Goal: Transaction & Acquisition: Purchase product/service

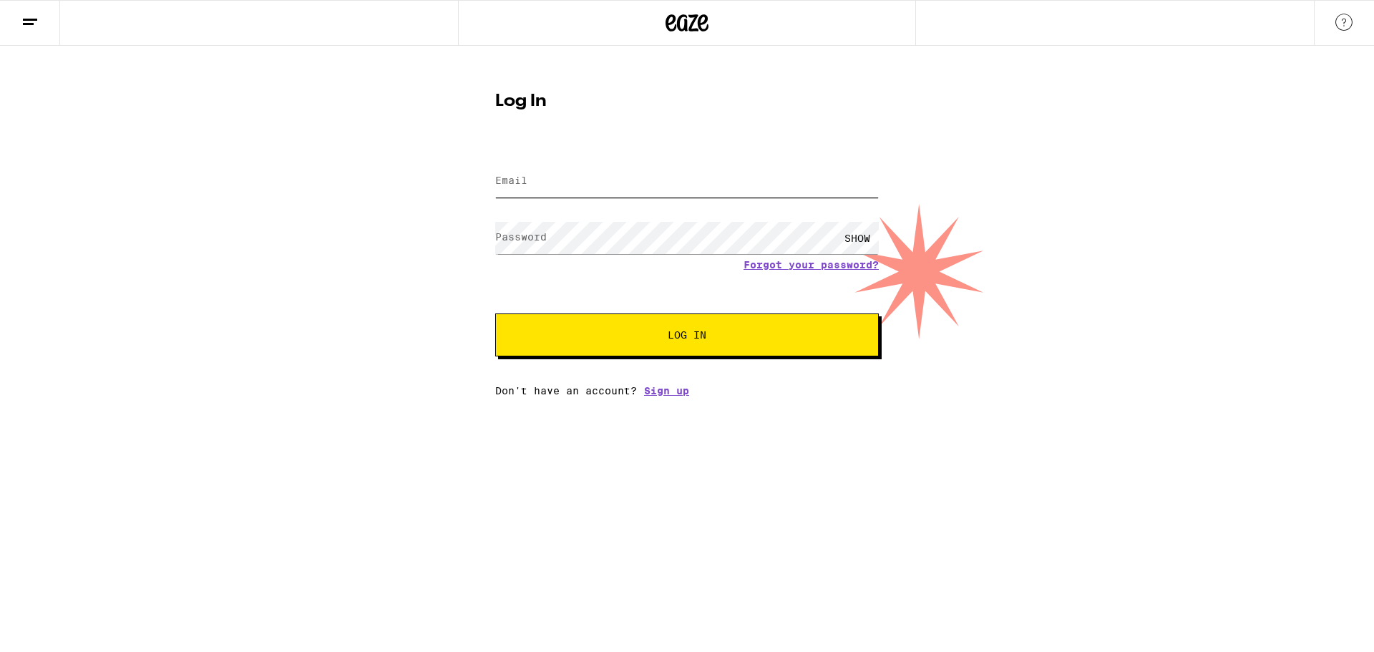
drag, startPoint x: 568, startPoint y: 180, endPoint x: 568, endPoint y: 173, distance: 7.2
click at [568, 179] on input "Email" at bounding box center [687, 181] width 384 height 32
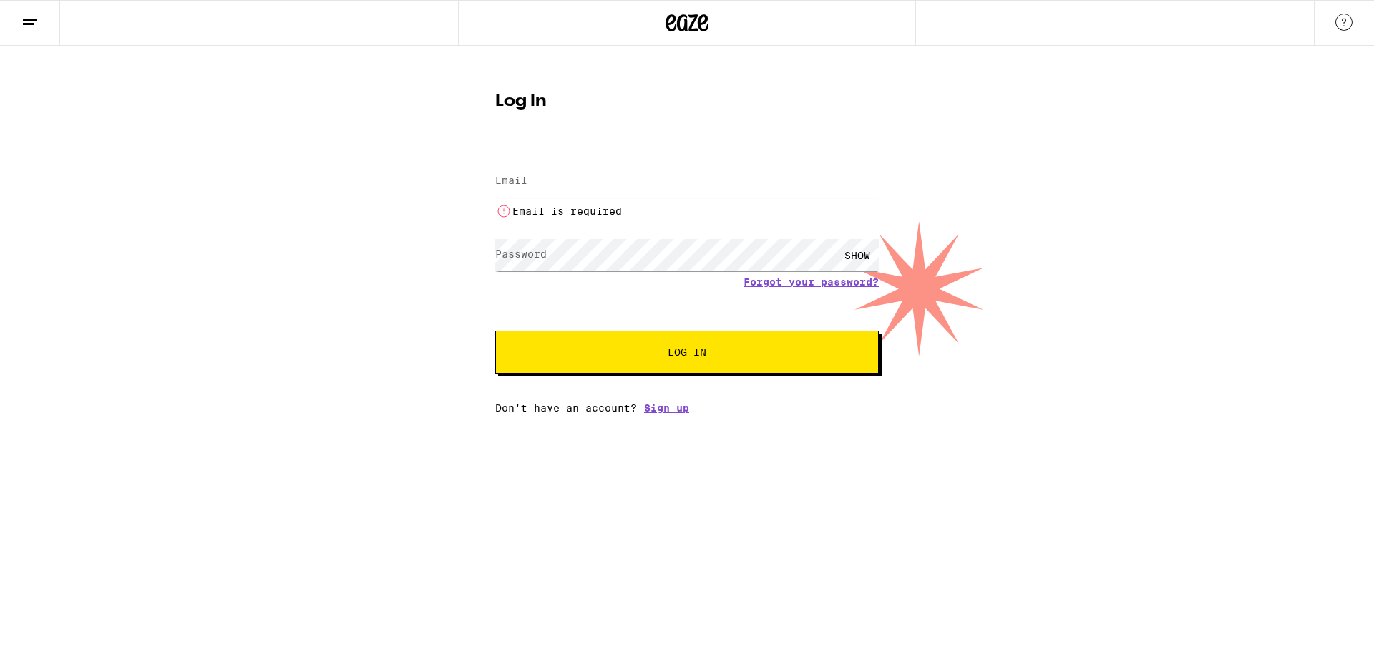
type input "[EMAIL_ADDRESS][DOMAIN_NAME]"
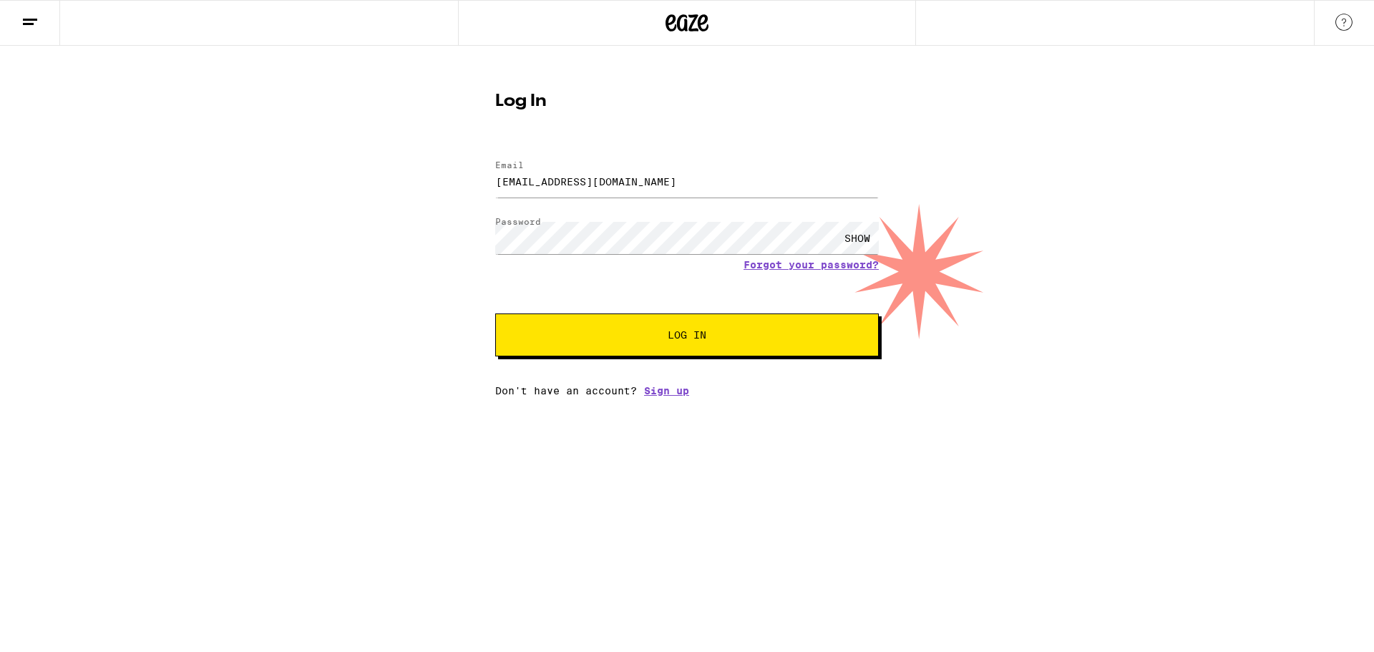
click at [622, 345] on button "Log In" at bounding box center [687, 335] width 384 height 43
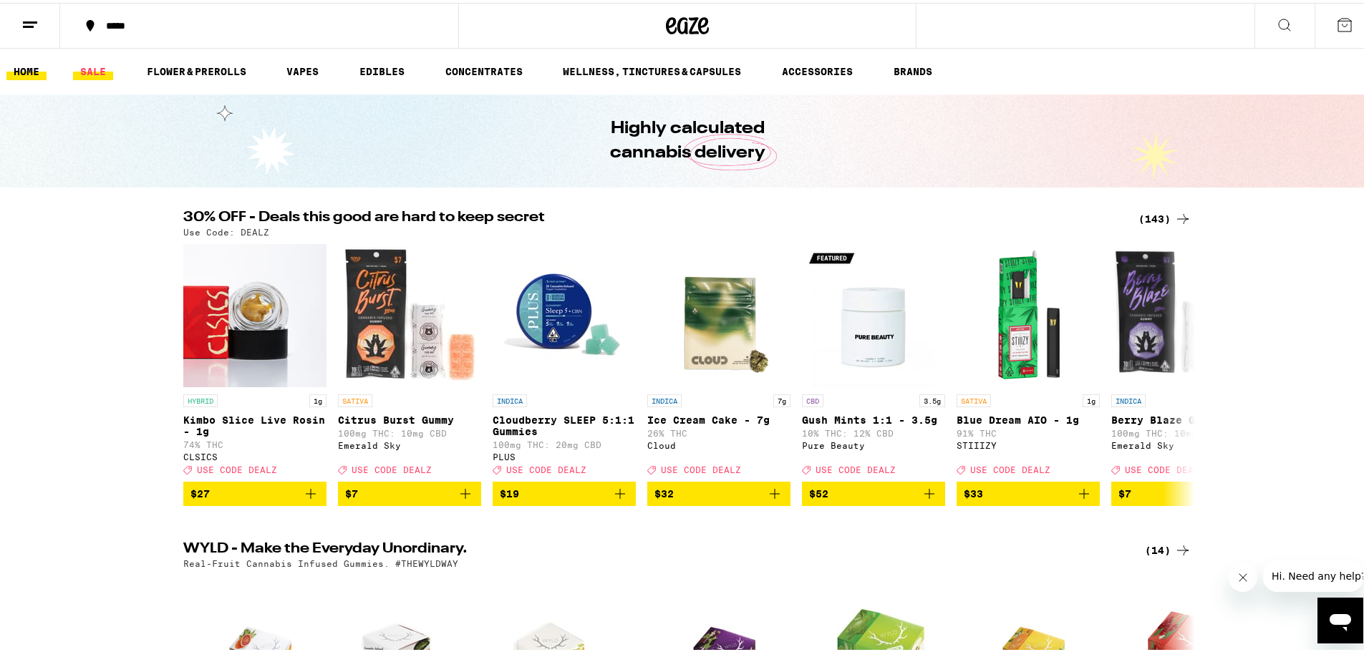
click at [92, 70] on link "SALE" at bounding box center [93, 68] width 40 height 17
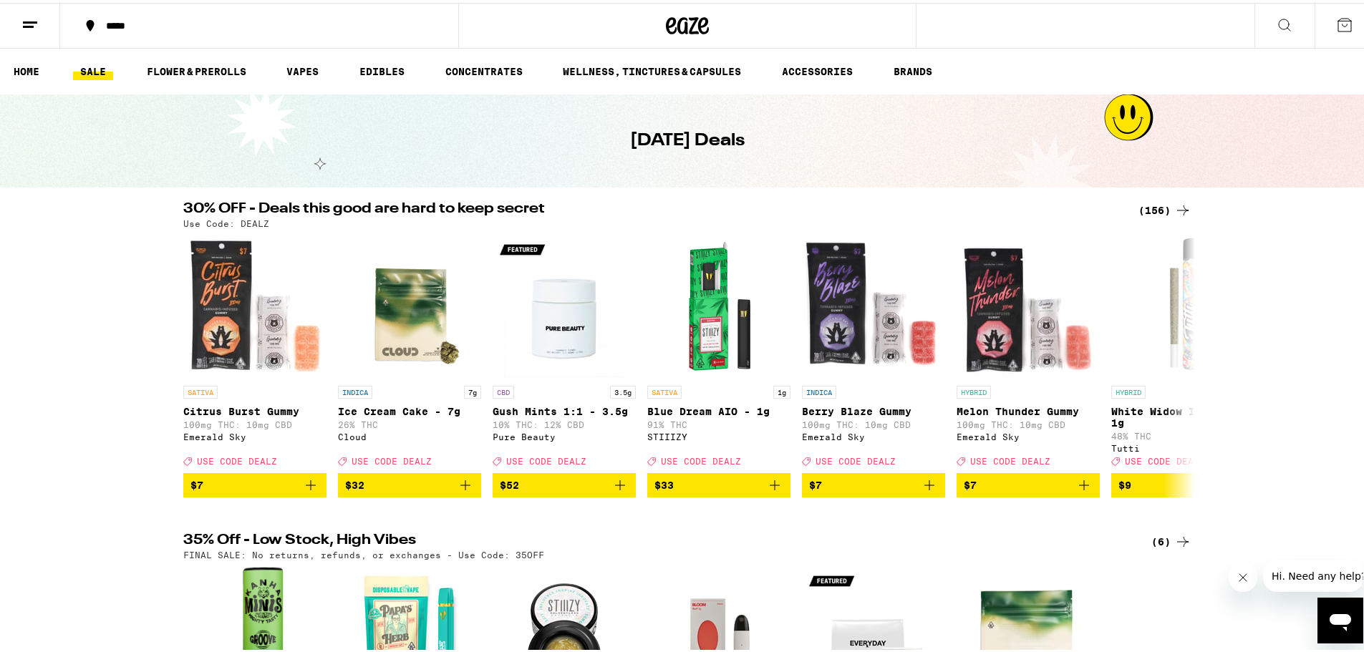
click at [1158, 203] on div "(156)" at bounding box center [1164, 207] width 53 height 17
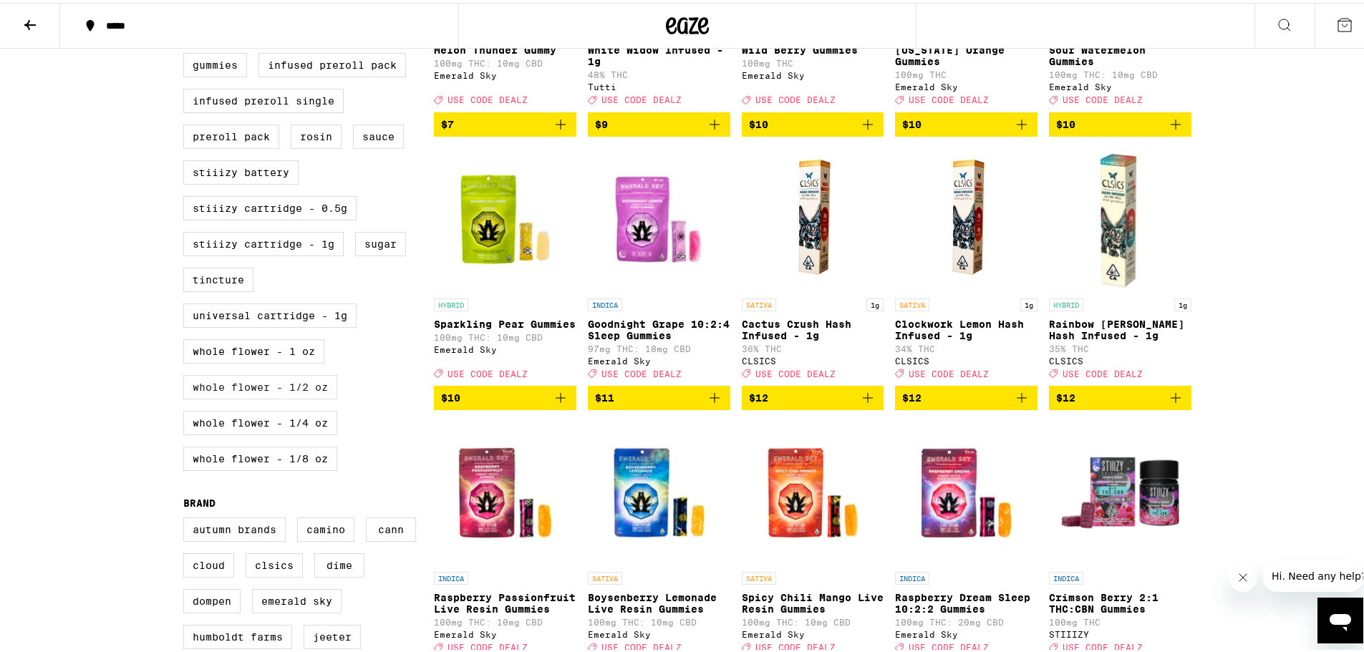
scroll to position [501, 0]
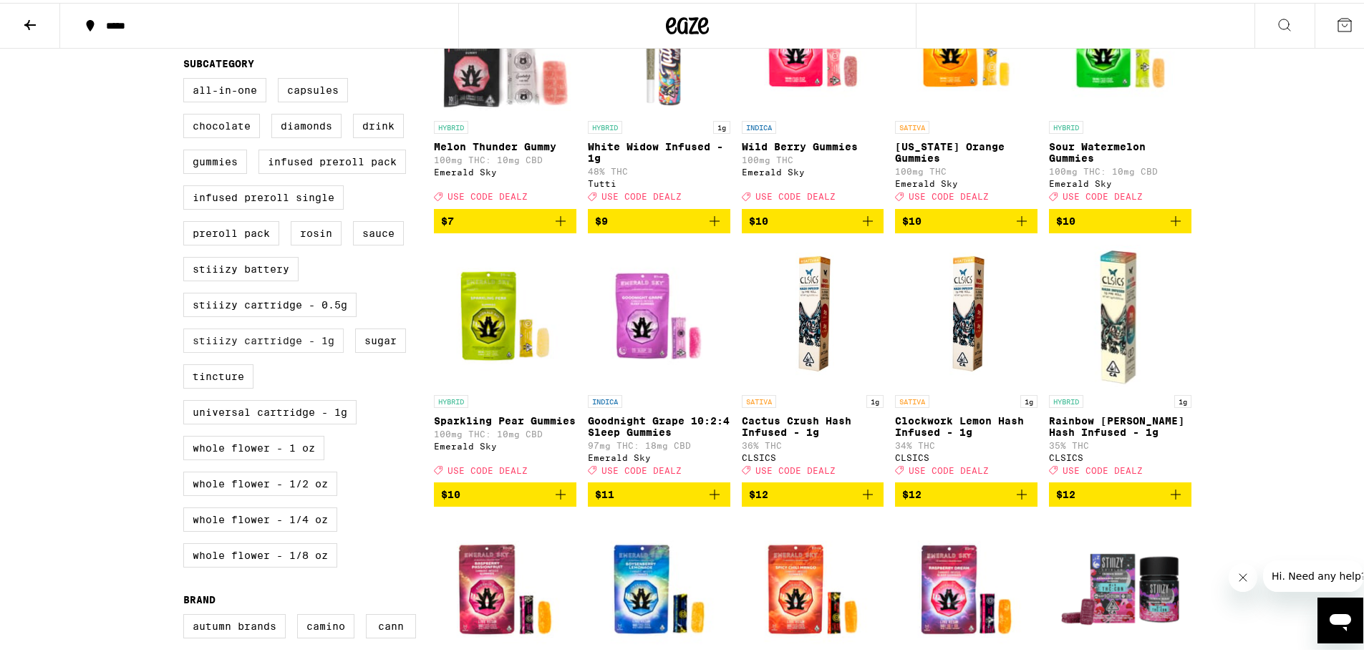
click at [303, 350] on label "STIIIZY Cartridge - 1g" at bounding box center [263, 338] width 160 height 24
click at [187, 78] on input "STIIIZY Cartridge - 1g" at bounding box center [186, 77] width 1 height 1
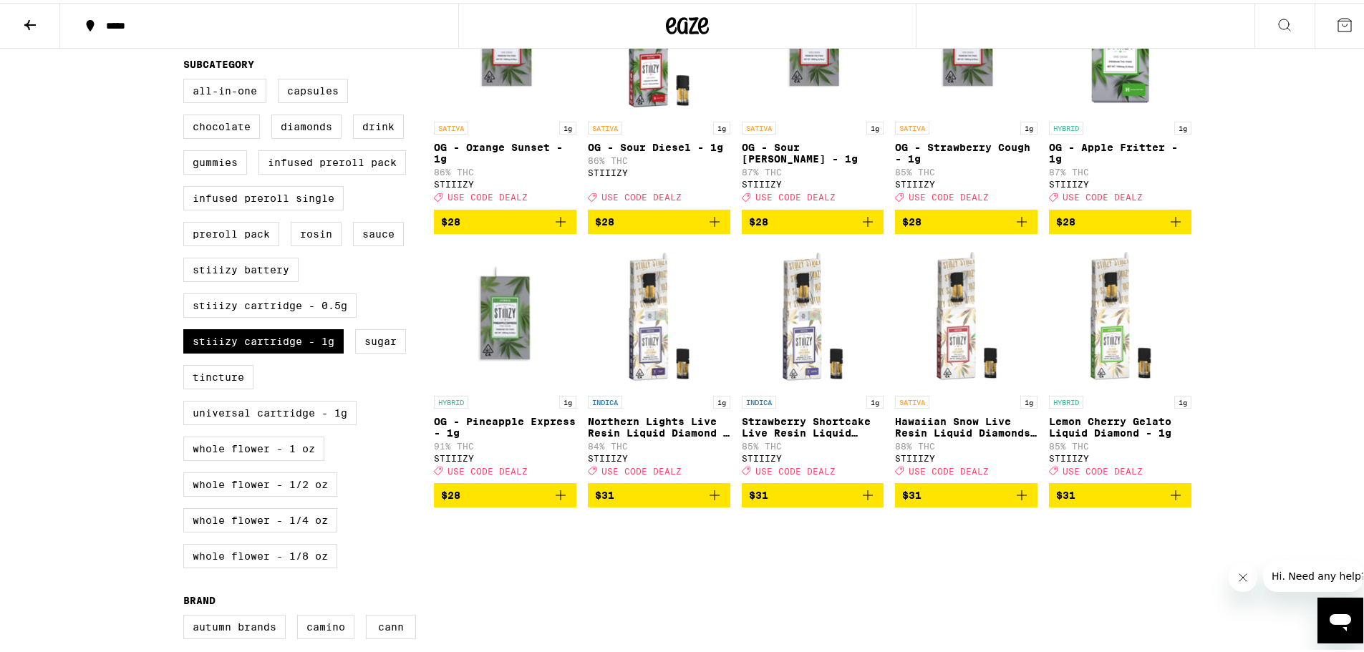
scroll to position [501, 0]
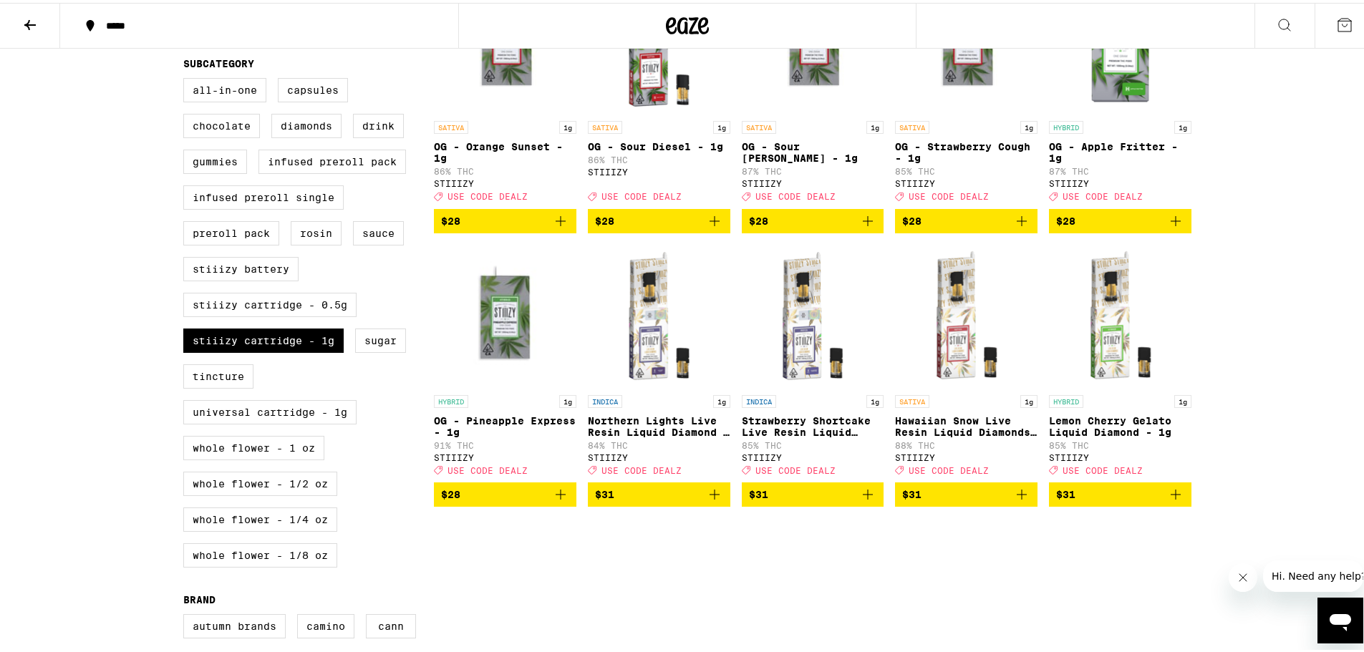
click at [1018, 227] on icon "Add to bag" at bounding box center [1021, 218] width 17 height 17
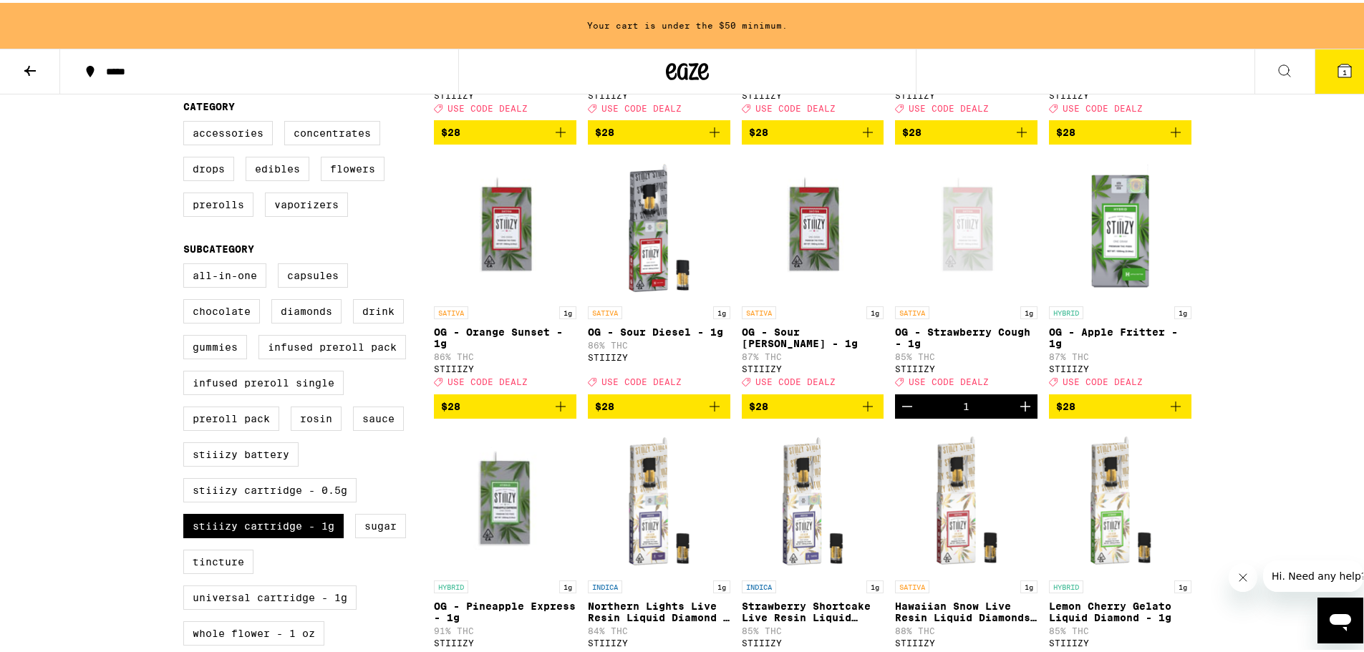
scroll to position [573, 0]
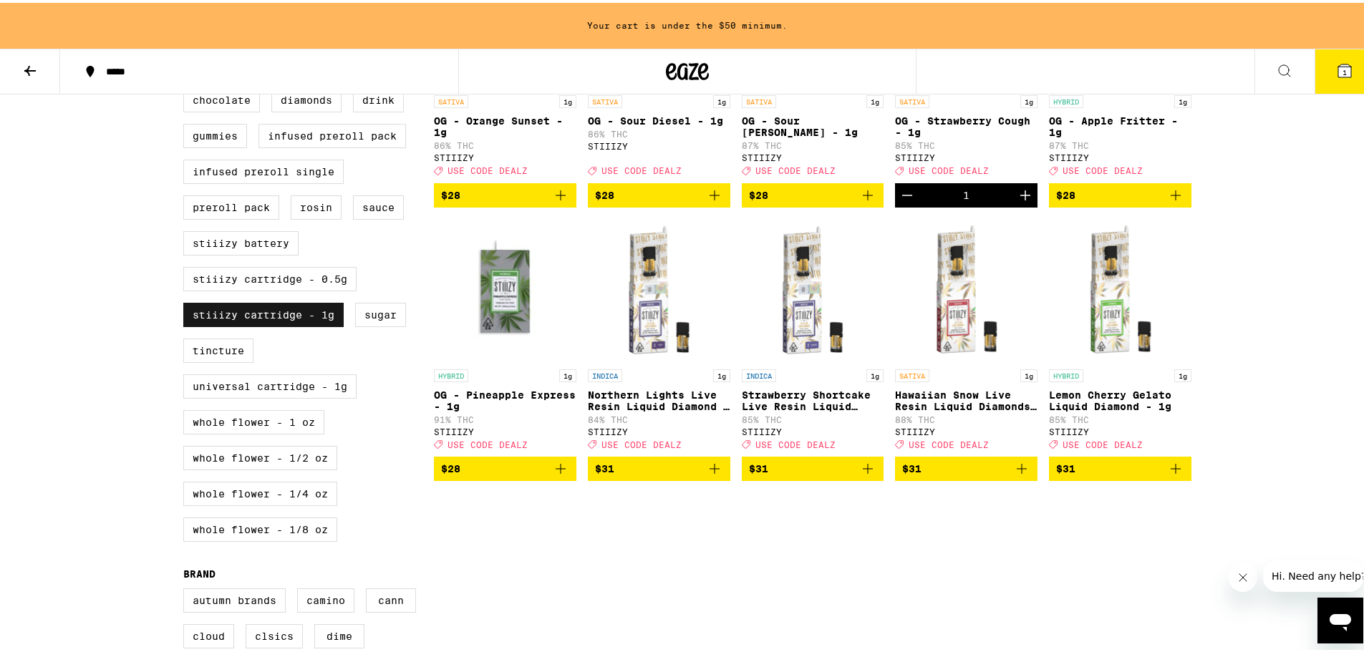
click at [306, 324] on label "STIIIZY Cartridge - 1g" at bounding box center [263, 312] width 160 height 24
click at [187, 52] on input "STIIIZY Cartridge - 1g" at bounding box center [186, 52] width 1 height 1
checkbox input "false"
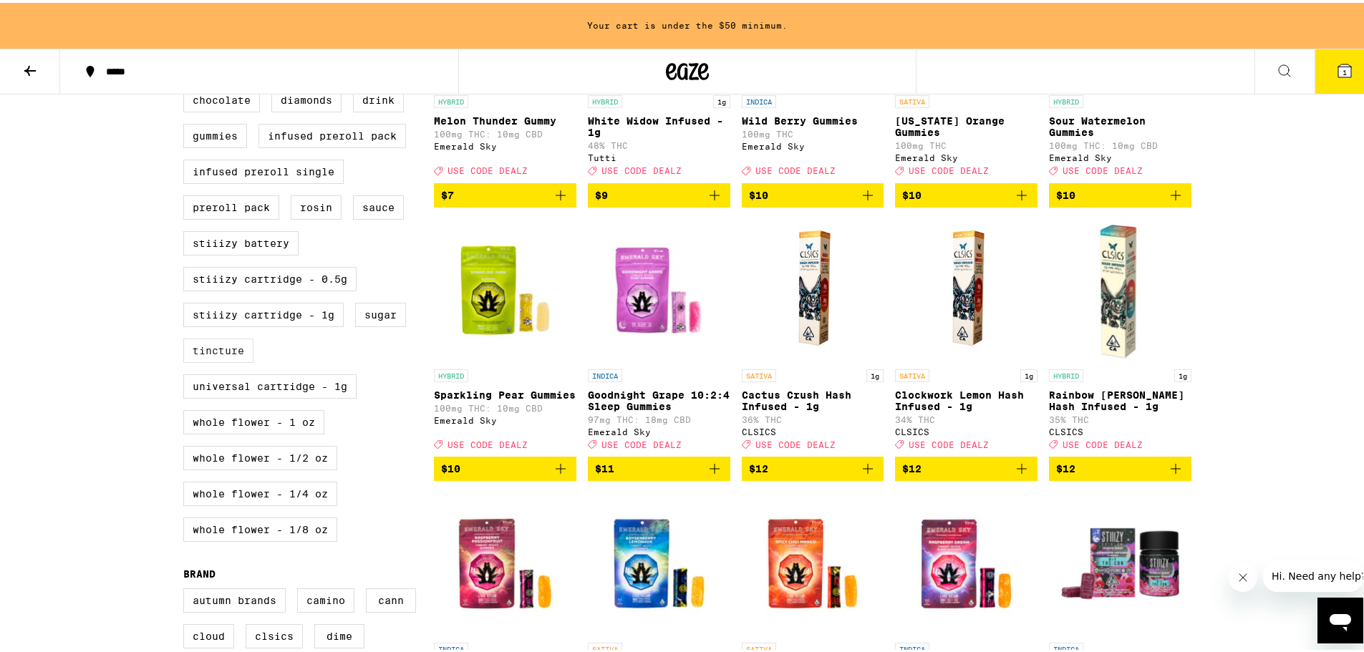
click at [226, 360] on label "Tincture" at bounding box center [218, 348] width 70 height 24
click at [187, 52] on input "Tincture" at bounding box center [186, 52] width 1 height 1
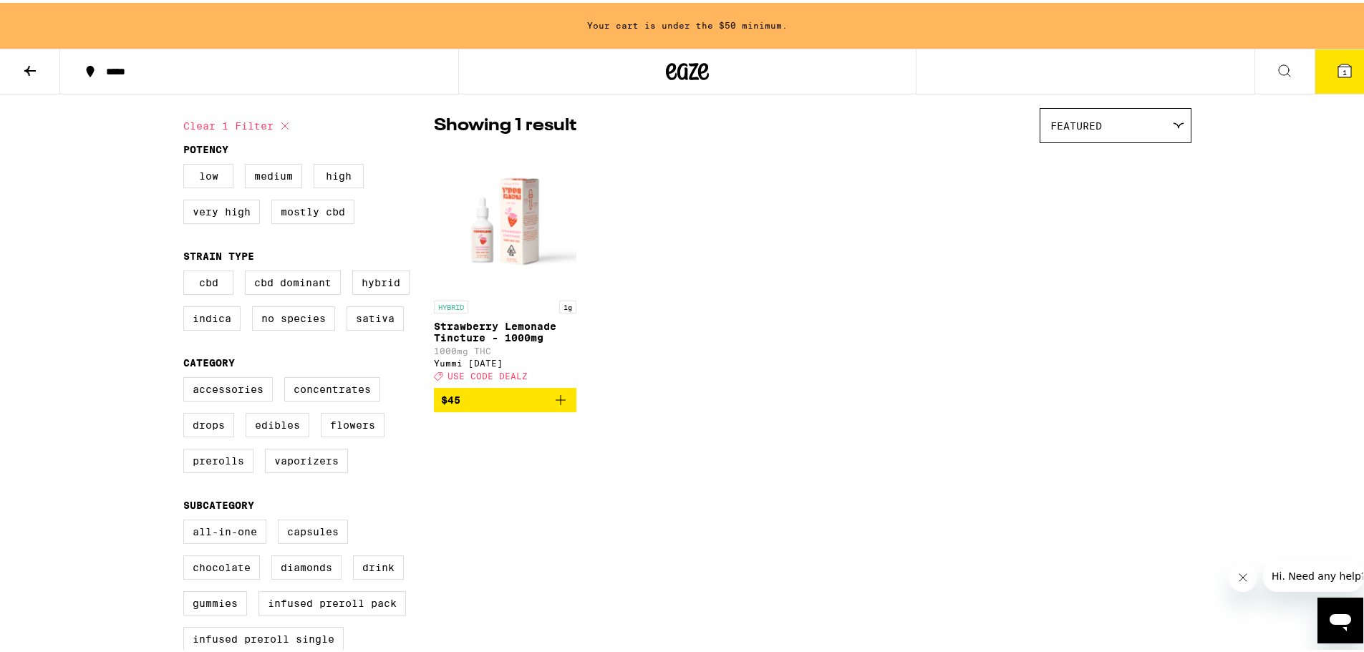
scroll to position [72, 0]
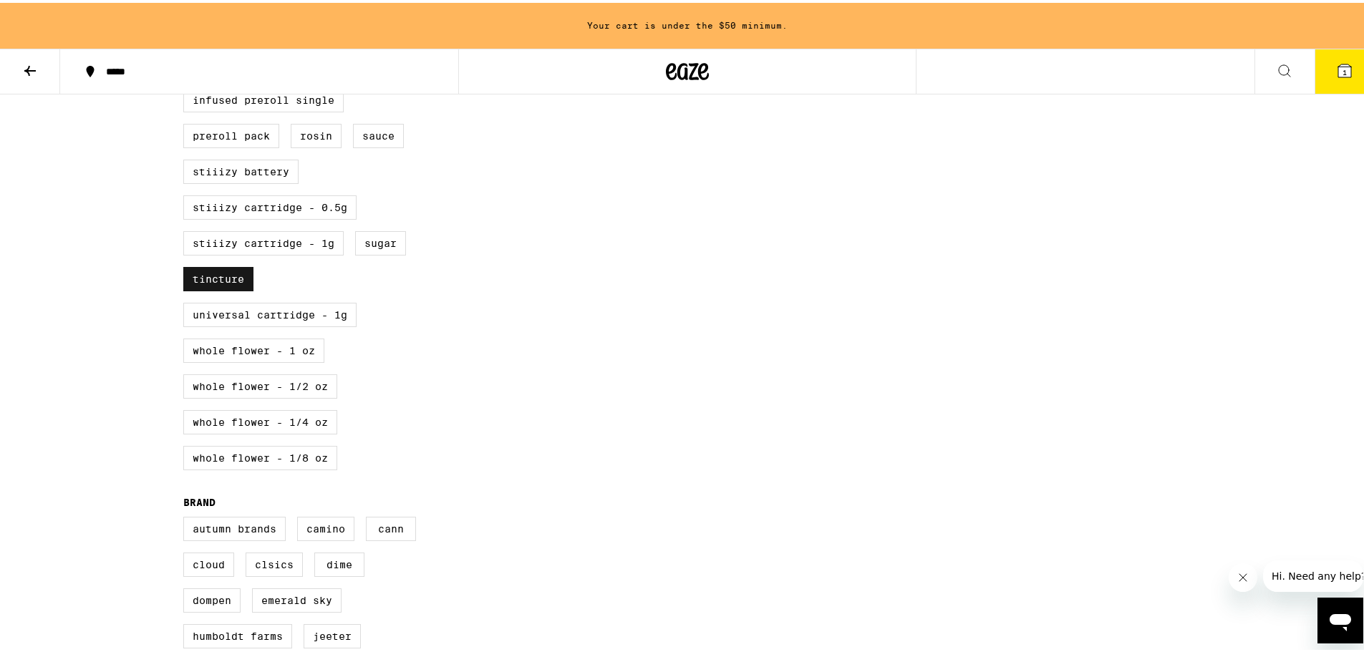
click at [231, 288] on label "Tincture" at bounding box center [218, 276] width 70 height 24
checkbox input "false"
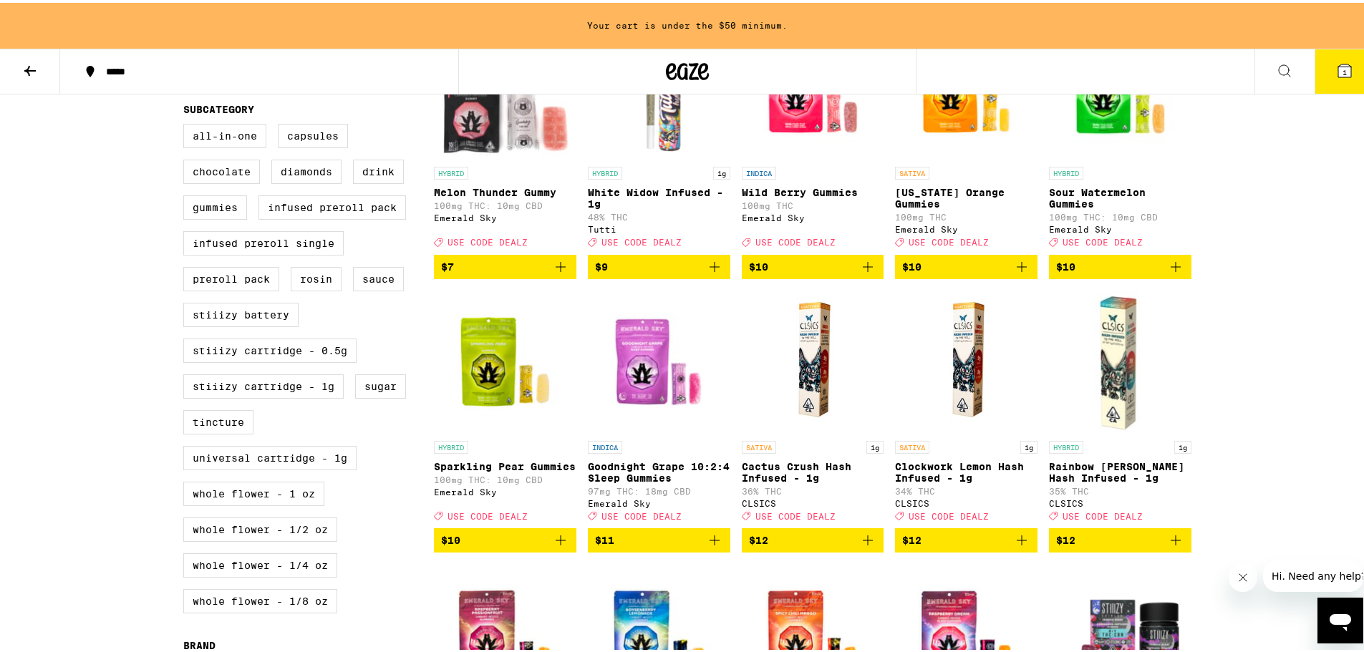
scroll to position [358, 0]
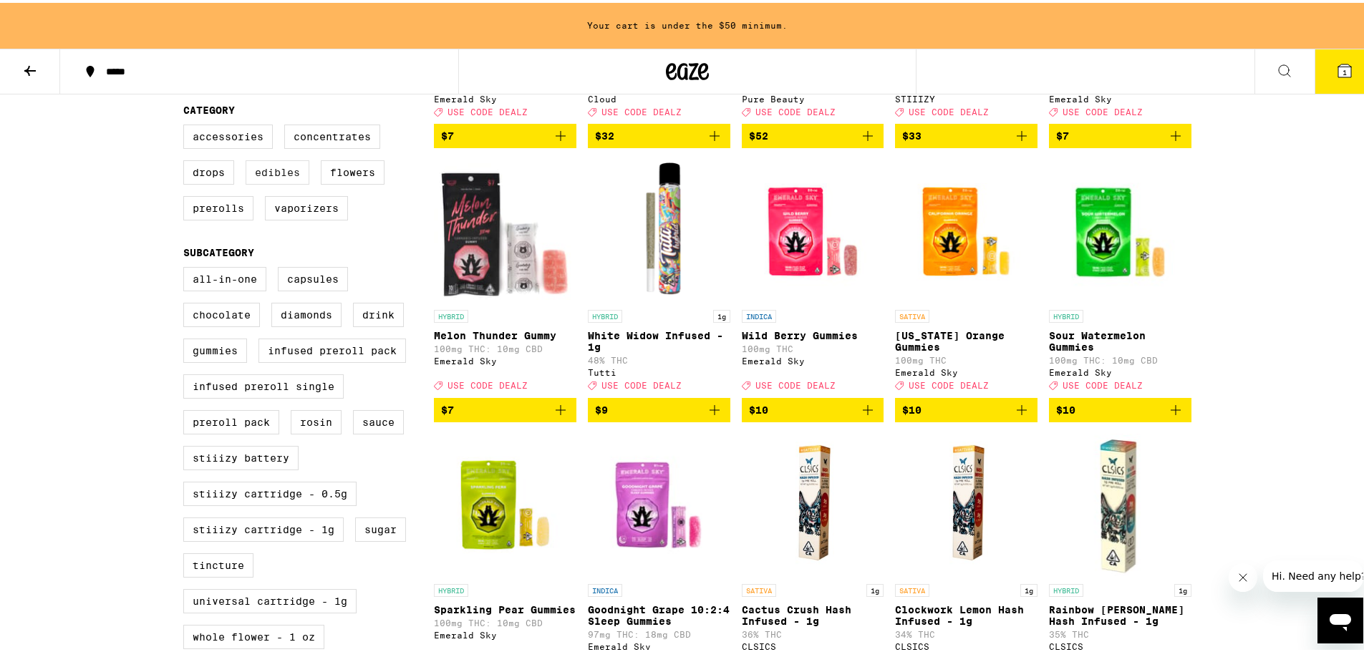
click at [285, 182] on label "Edibles" at bounding box center [278, 169] width 64 height 24
click at [187, 125] on input "Edibles" at bounding box center [186, 124] width 1 height 1
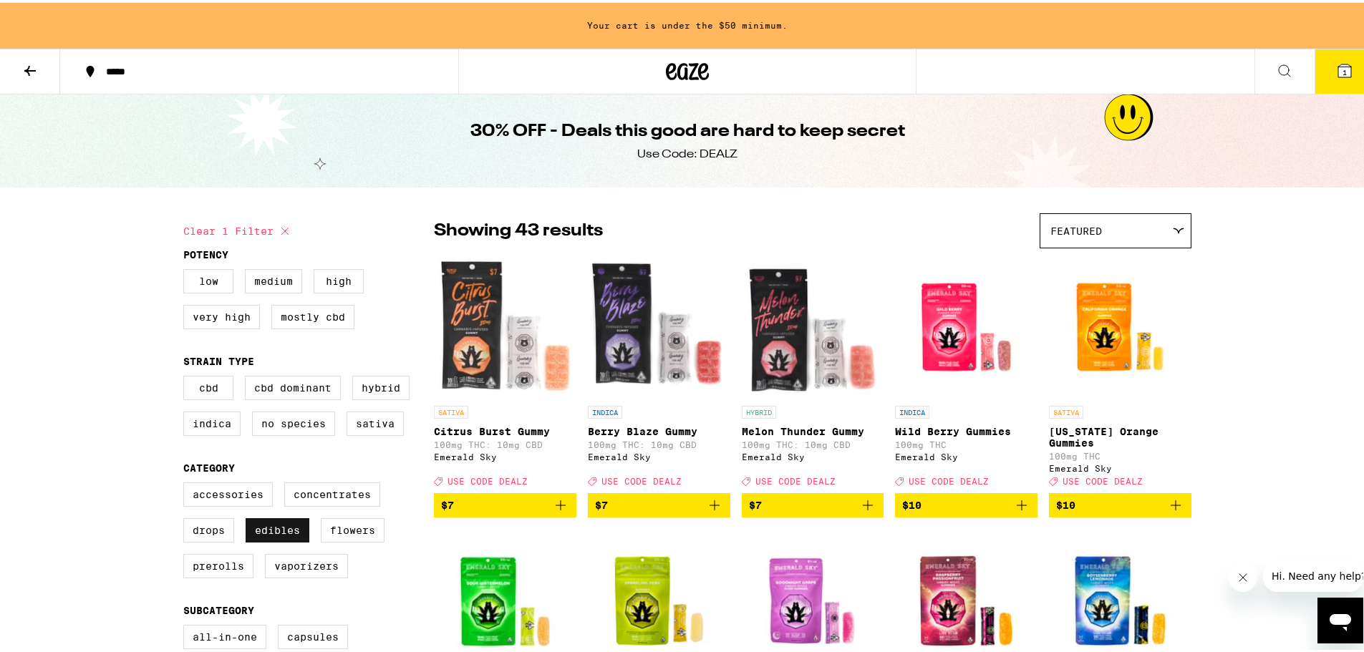
click at [283, 538] on label "Edibles" at bounding box center [278, 527] width 64 height 24
click at [187, 482] on input "Edibles" at bounding box center [186, 482] width 1 height 1
checkbox input "false"
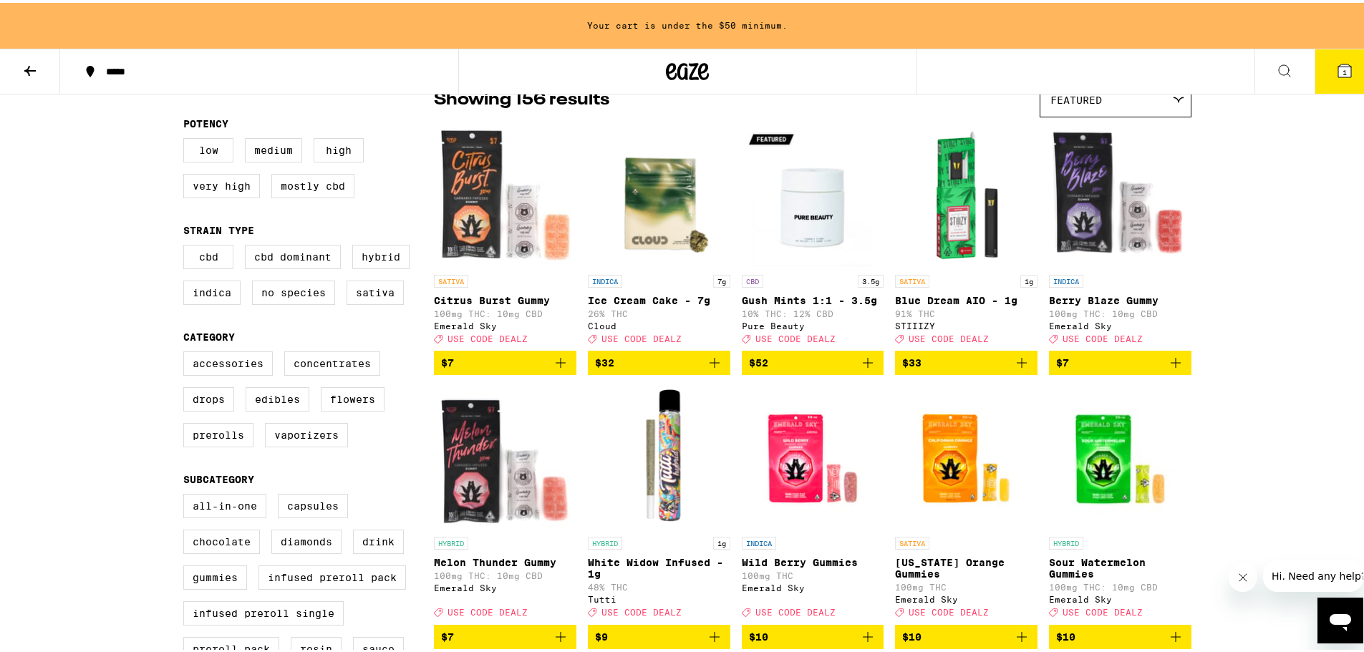
scroll to position [143, 0]
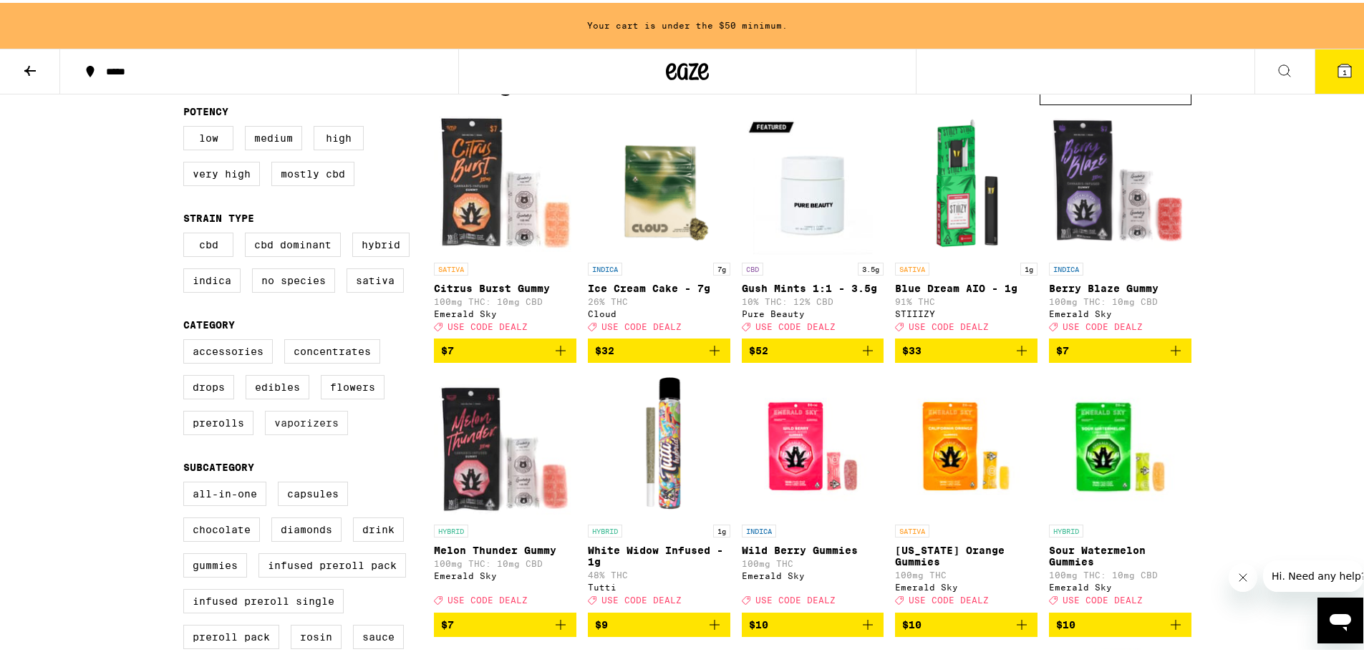
click at [309, 432] on label "Vaporizers" at bounding box center [306, 420] width 83 height 24
click at [187, 339] on input "Vaporizers" at bounding box center [186, 339] width 1 height 1
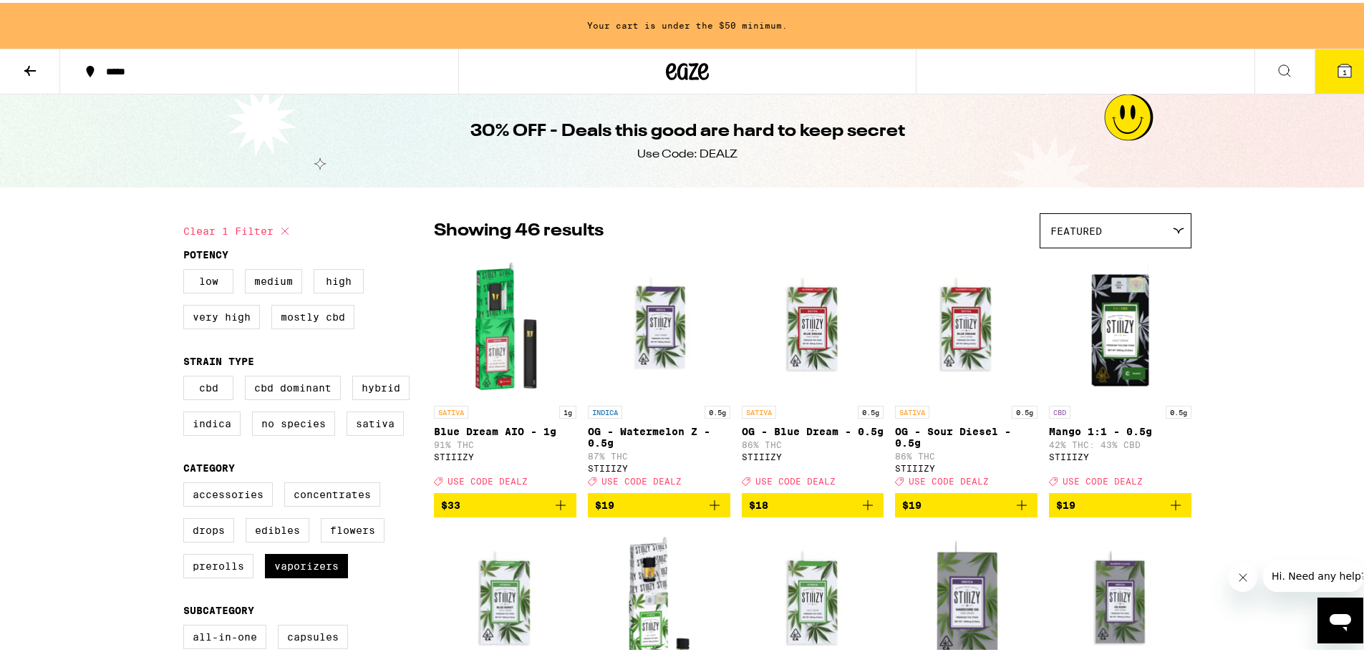
click at [1157, 235] on div "Featured" at bounding box center [1115, 228] width 150 height 34
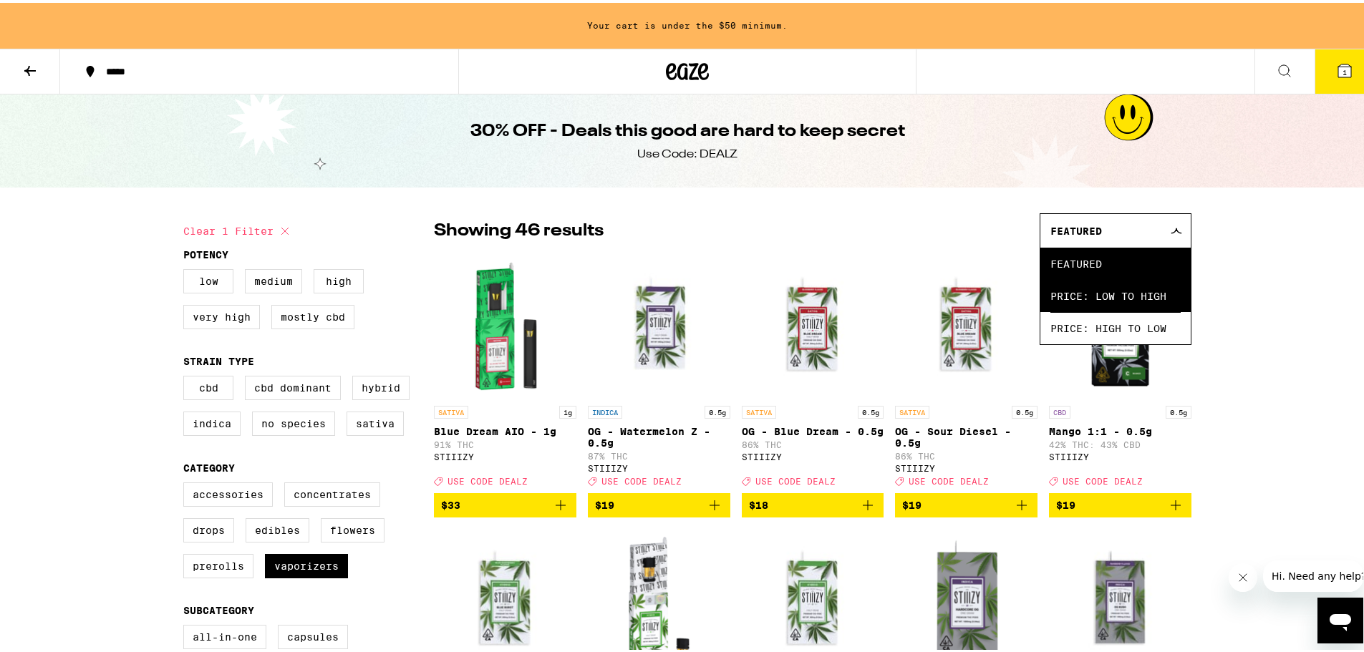
click at [1144, 283] on span "Price: Low to High" at bounding box center [1115, 293] width 130 height 32
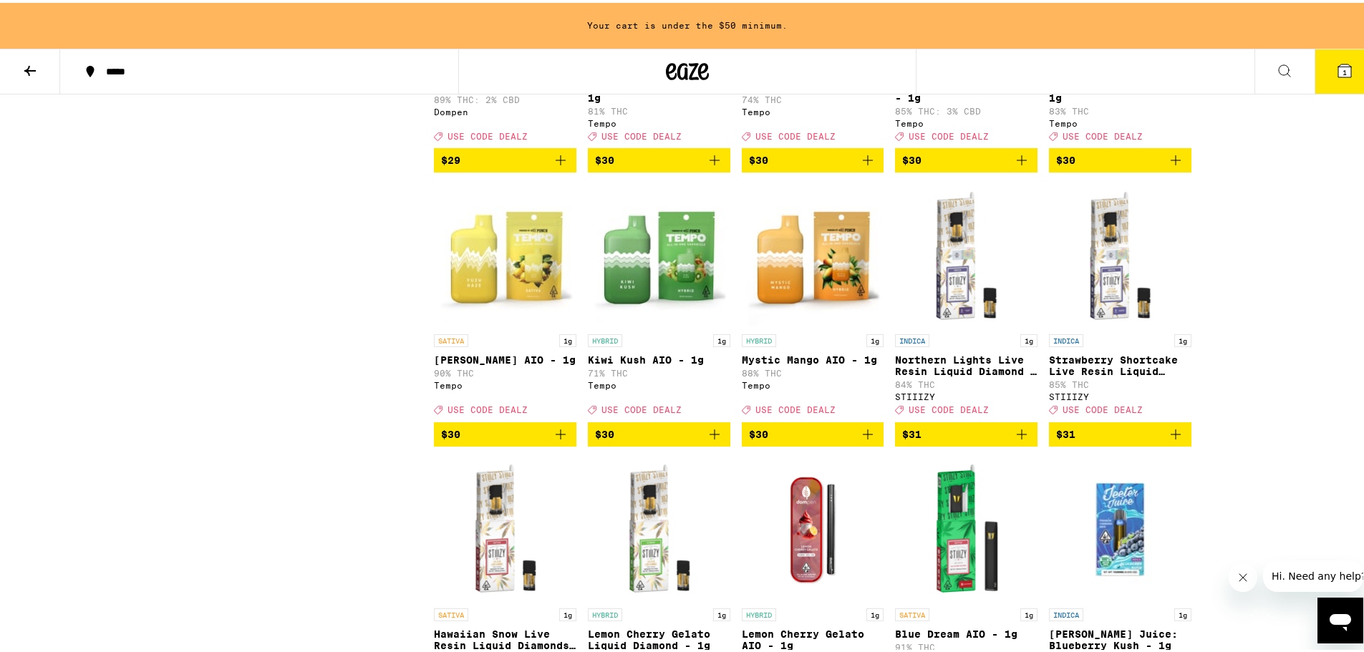
scroll to position [1432, 0]
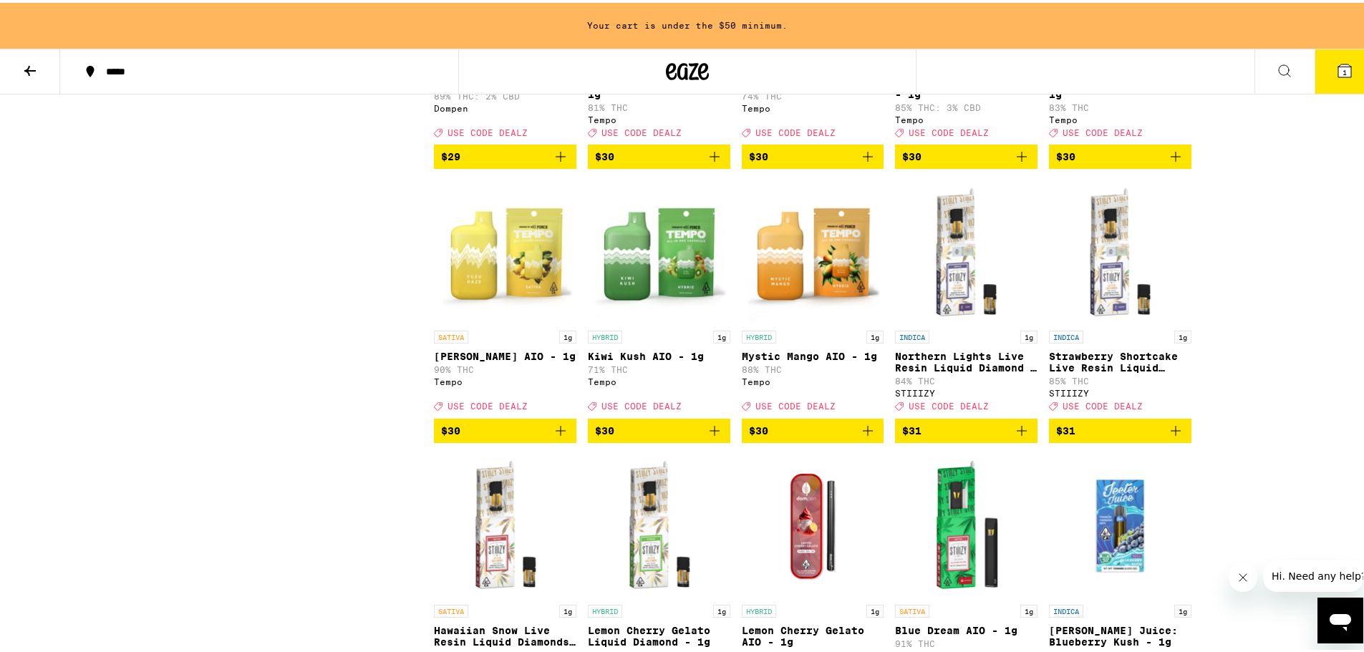
click at [554, 437] on icon "Add to bag" at bounding box center [560, 427] width 17 height 17
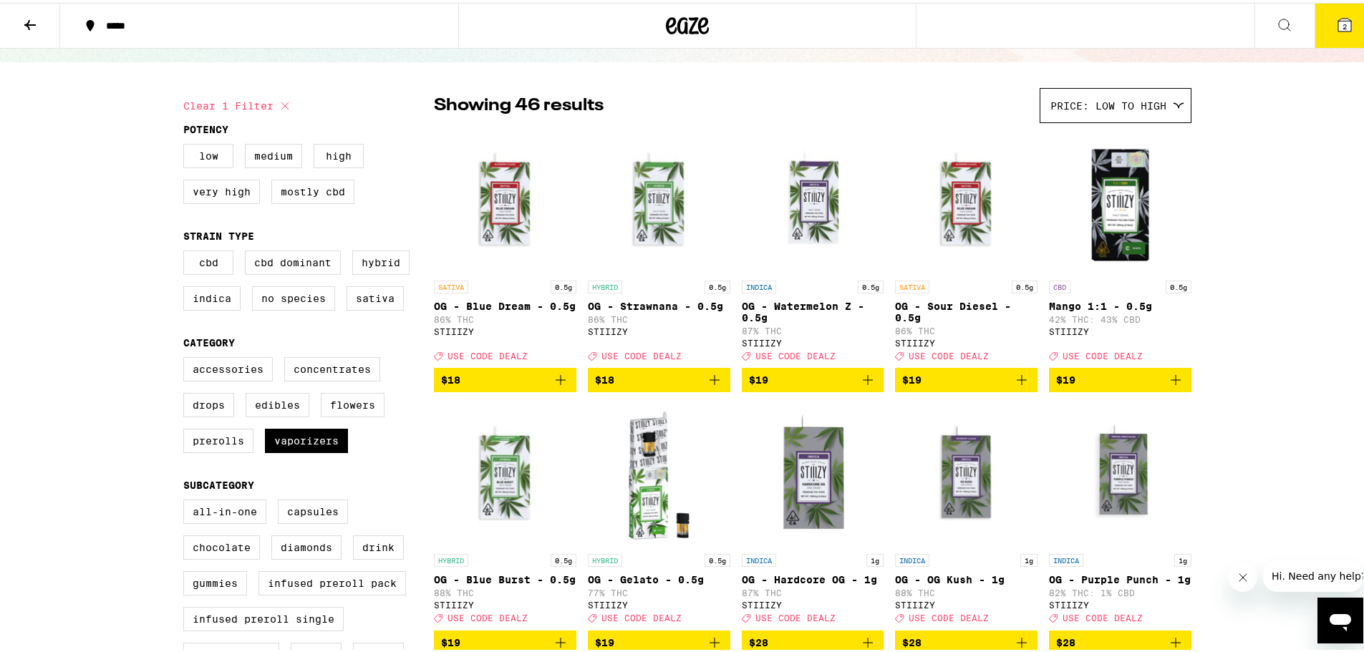
scroll to position [0, 0]
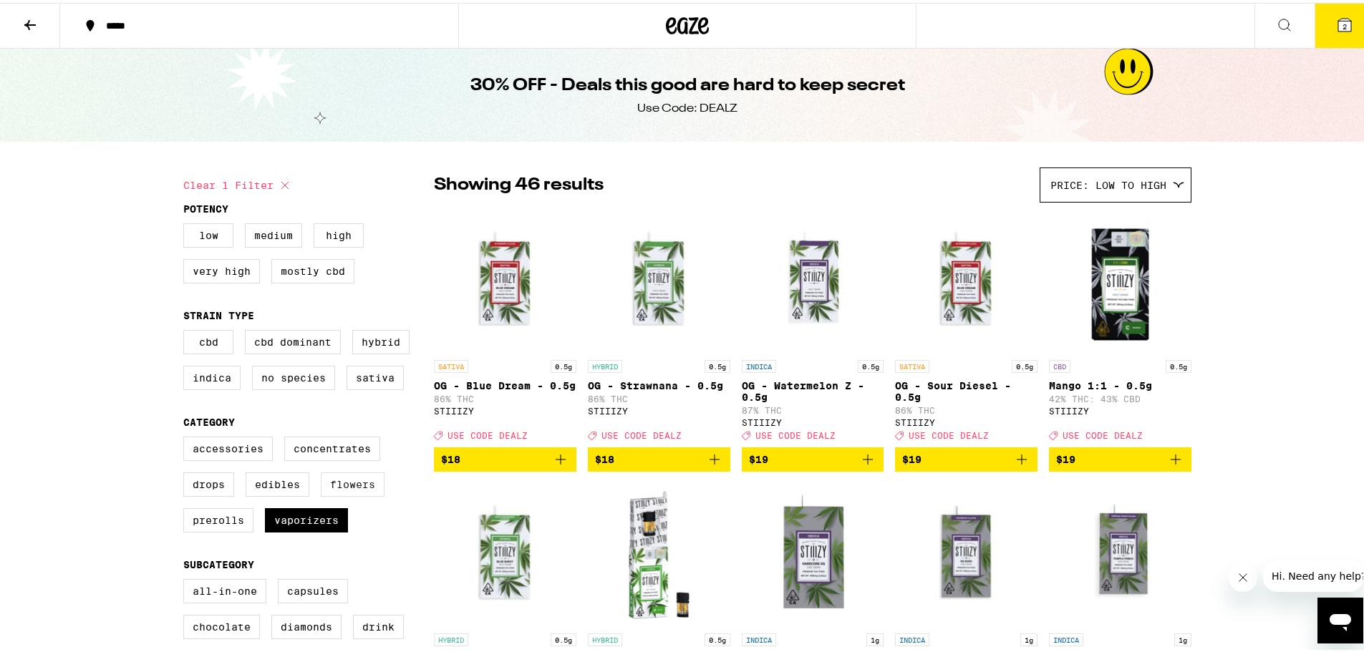
drag, startPoint x: 301, startPoint y: 534, endPoint x: 316, endPoint y: 489, distance: 47.8
click at [301, 530] on label "Vaporizers" at bounding box center [306, 517] width 83 height 24
click at [187, 437] on input "Vaporizers" at bounding box center [186, 436] width 1 height 1
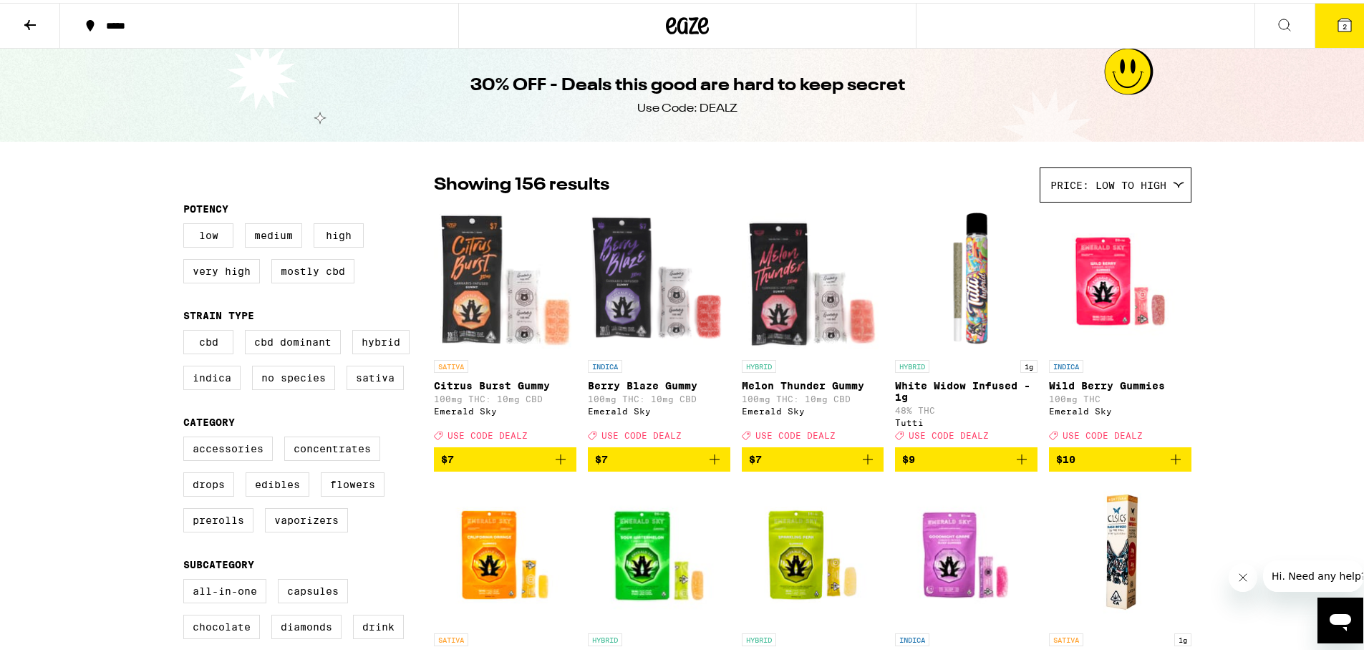
click at [559, 465] on icon "Add to bag" at bounding box center [560, 456] width 17 height 17
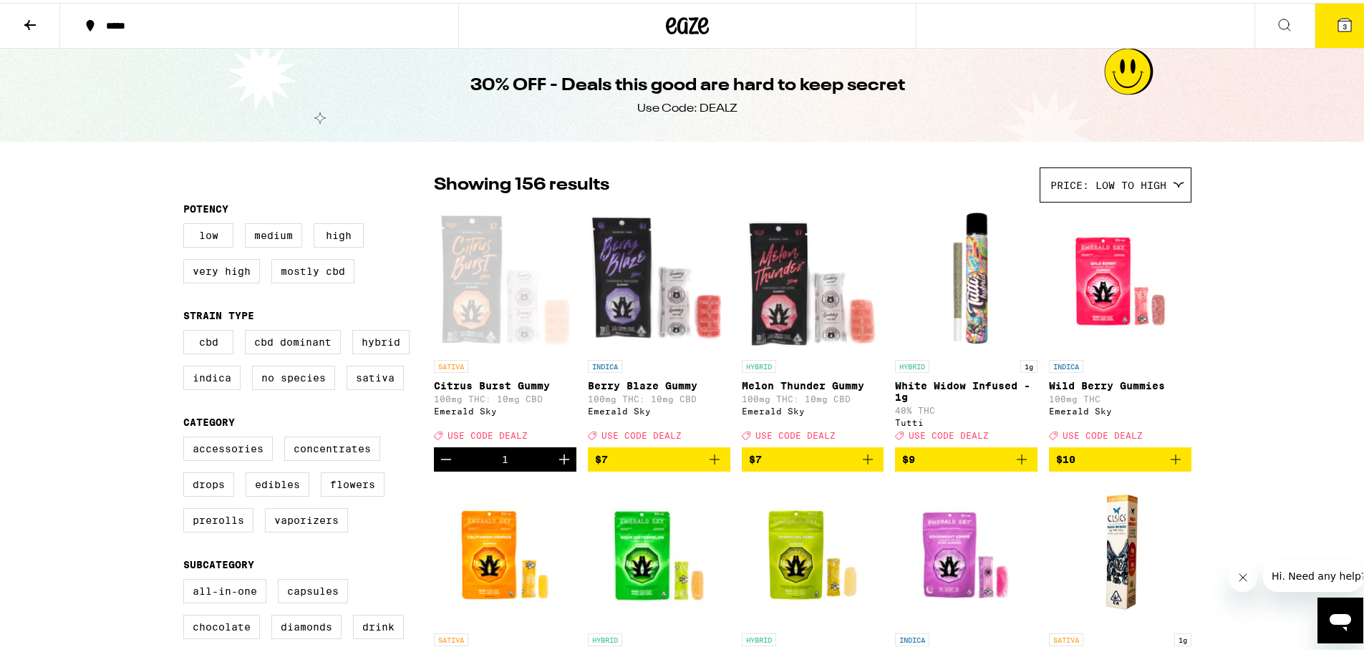
click at [559, 462] on icon "Increment" at bounding box center [564, 457] width 10 height 10
click at [717, 465] on icon "Add to bag" at bounding box center [714, 456] width 17 height 17
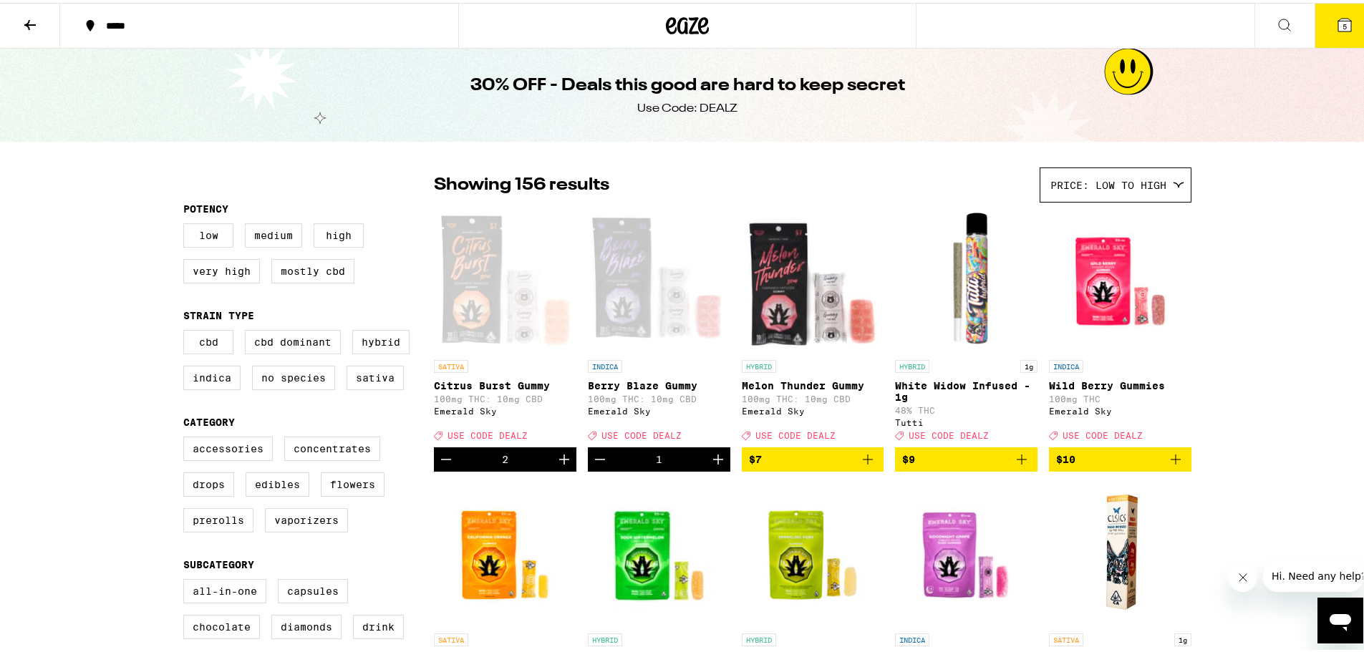
click at [1342, 26] on span "5" at bounding box center [1344, 23] width 4 height 9
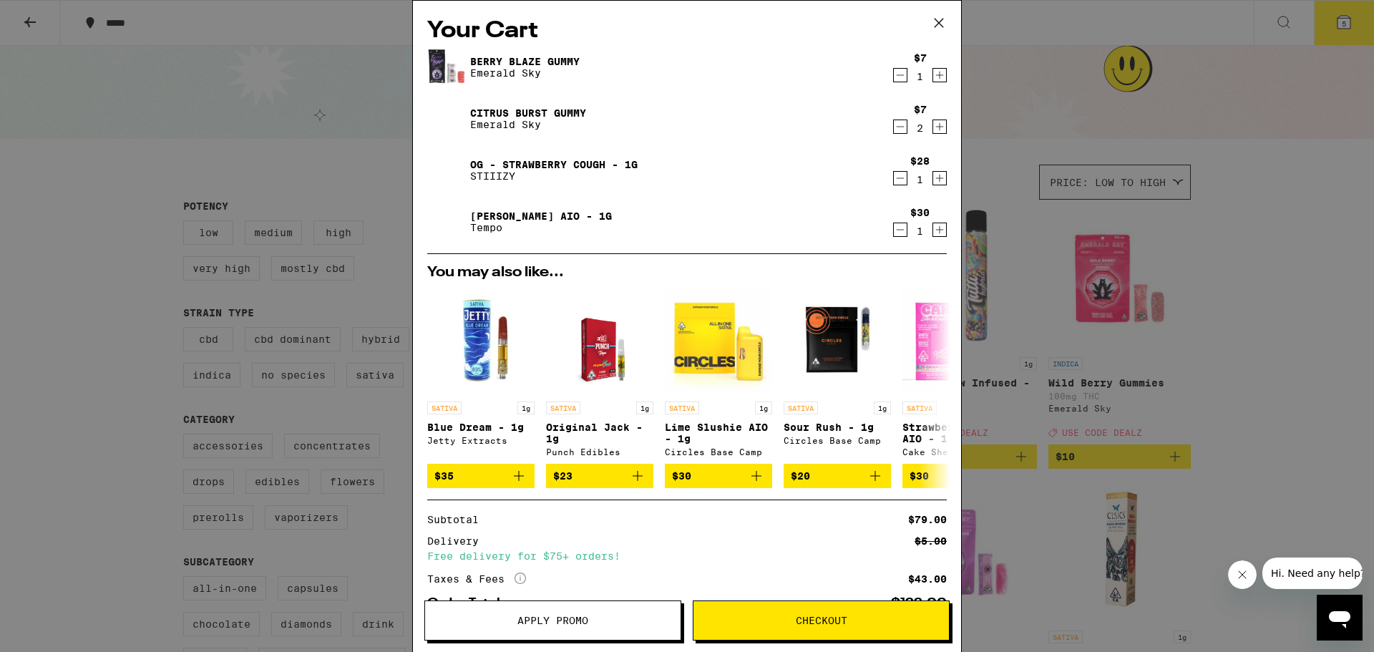
click at [933, 22] on icon at bounding box center [938, 22] width 21 height 21
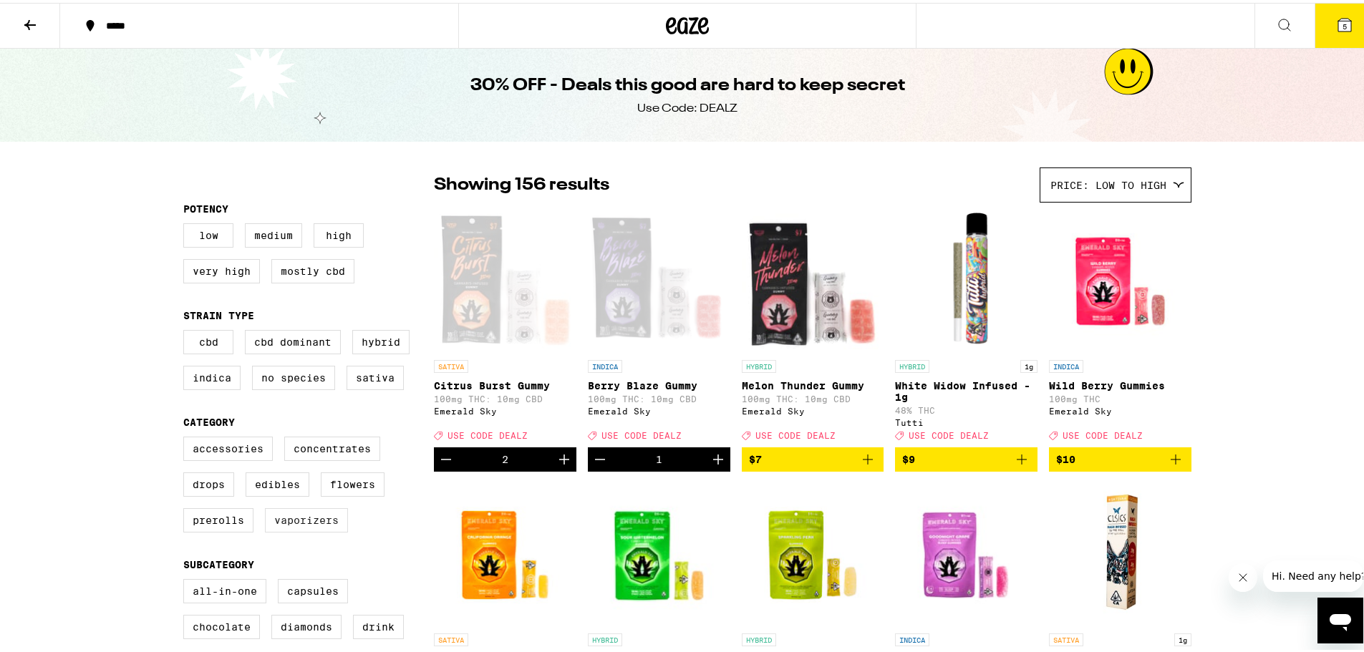
click at [325, 530] on label "Vaporizers" at bounding box center [306, 517] width 83 height 24
click at [187, 437] on input "Vaporizers" at bounding box center [186, 436] width 1 height 1
checkbox input "true"
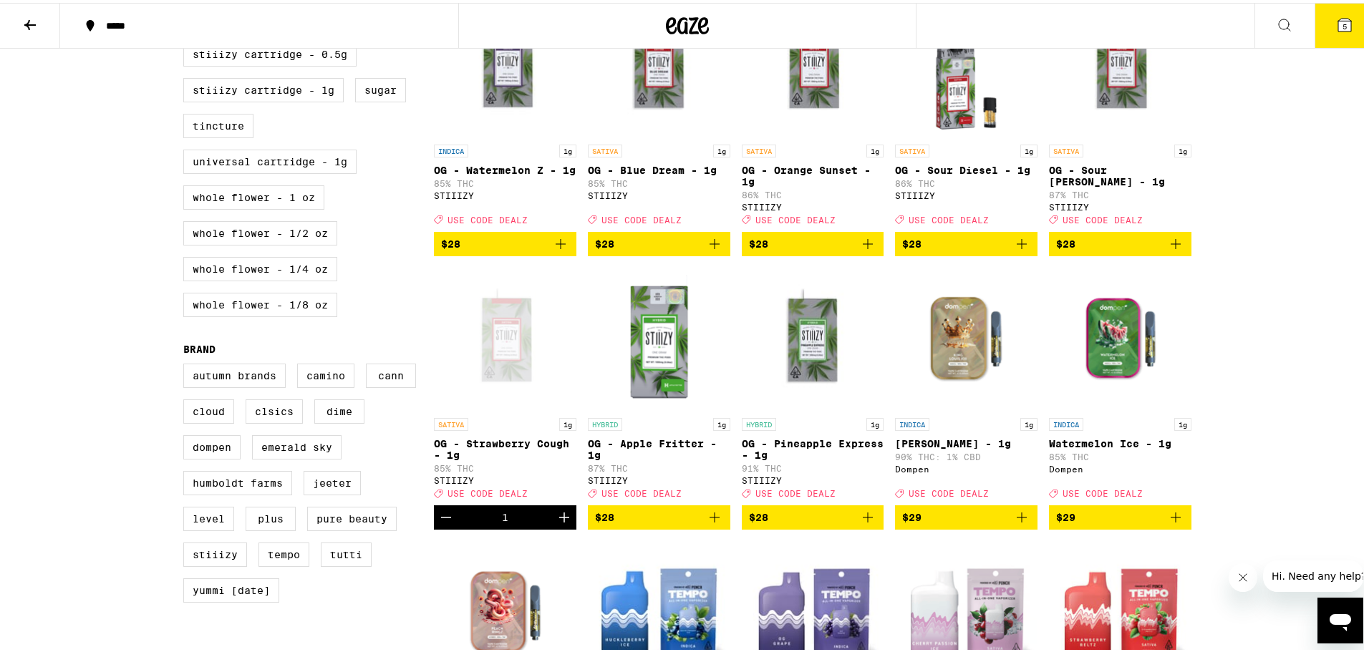
scroll to position [716, 0]
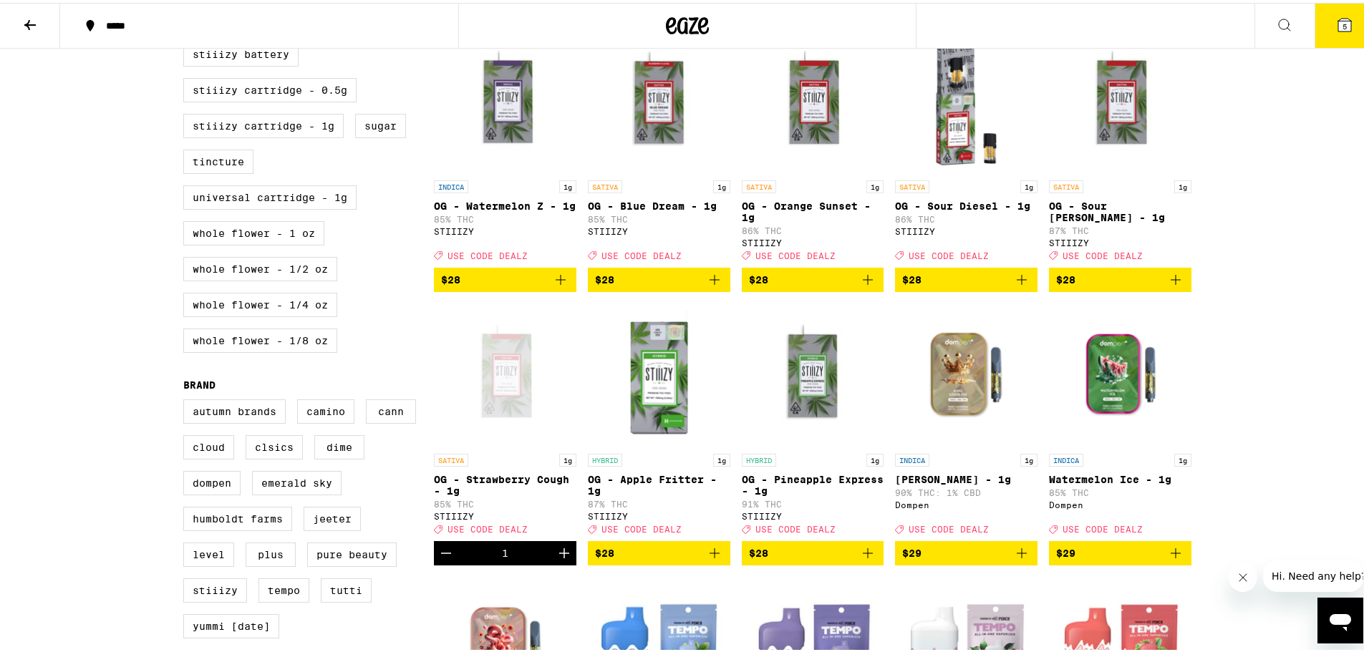
click at [1014, 286] on icon "Add to bag" at bounding box center [1021, 276] width 17 height 17
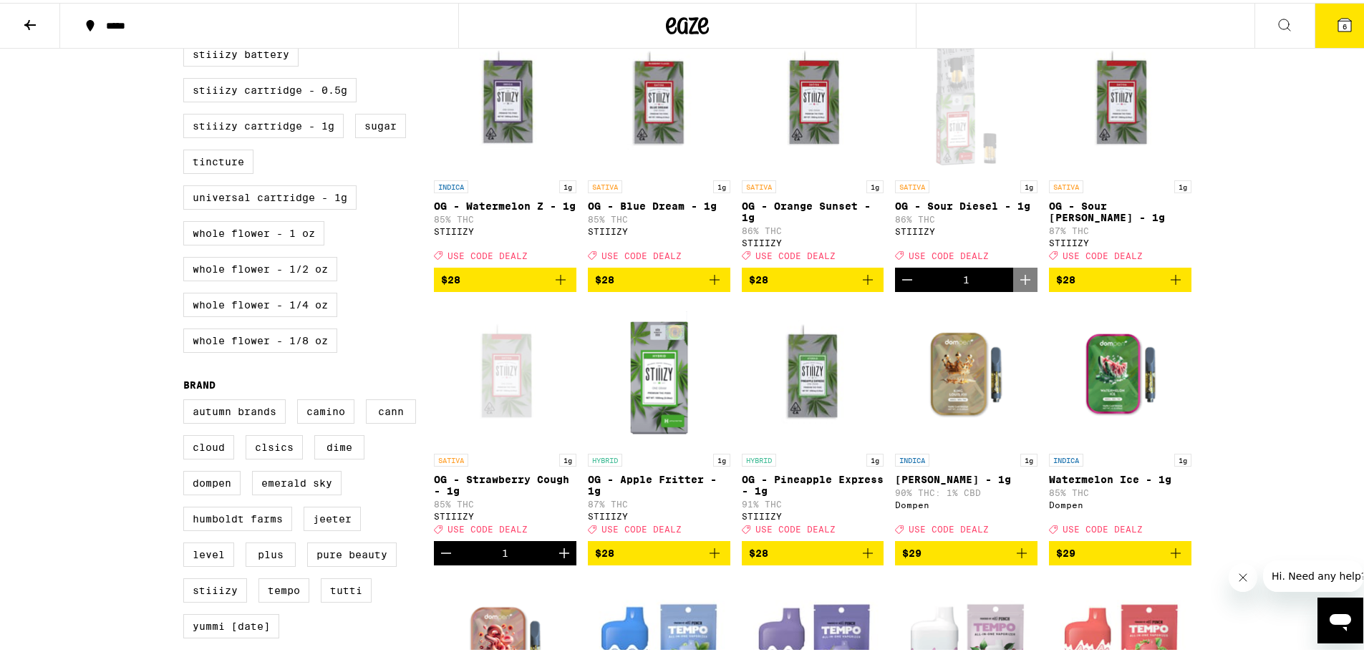
click at [1336, 29] on icon at bounding box center [1344, 22] width 17 height 17
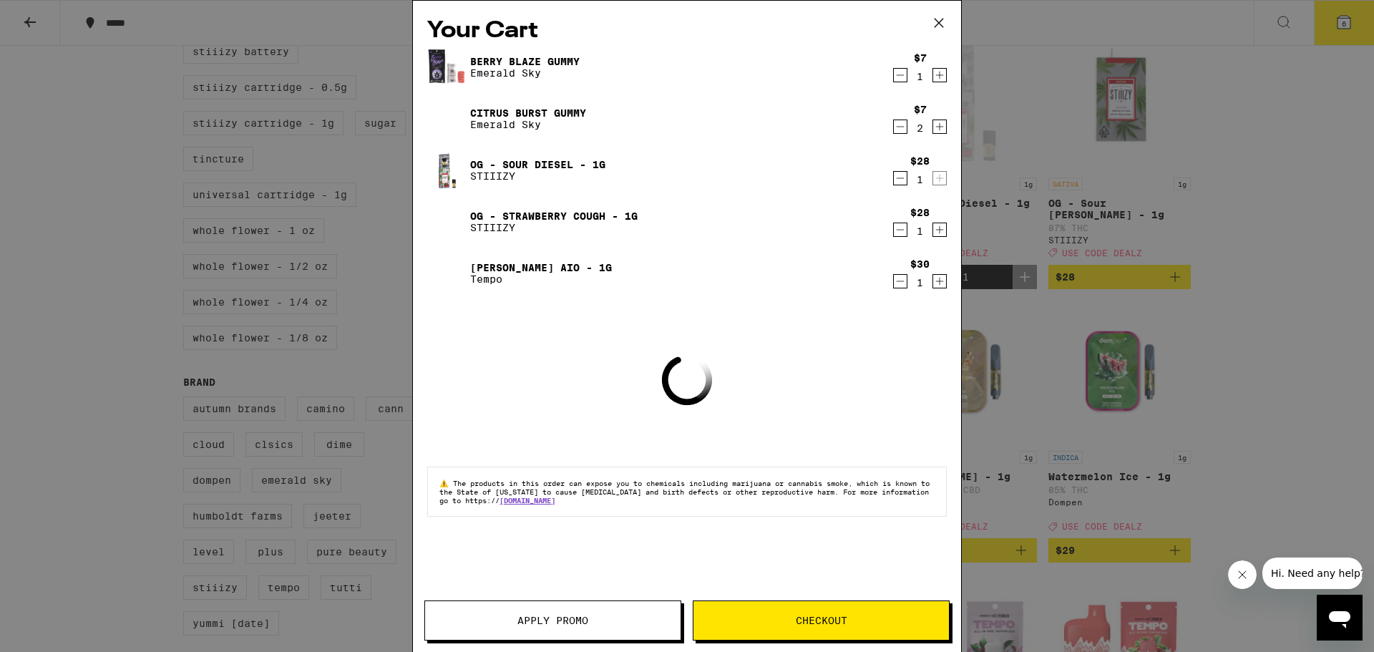
click at [541, 633] on button "Apply Promo" at bounding box center [552, 621] width 257 height 40
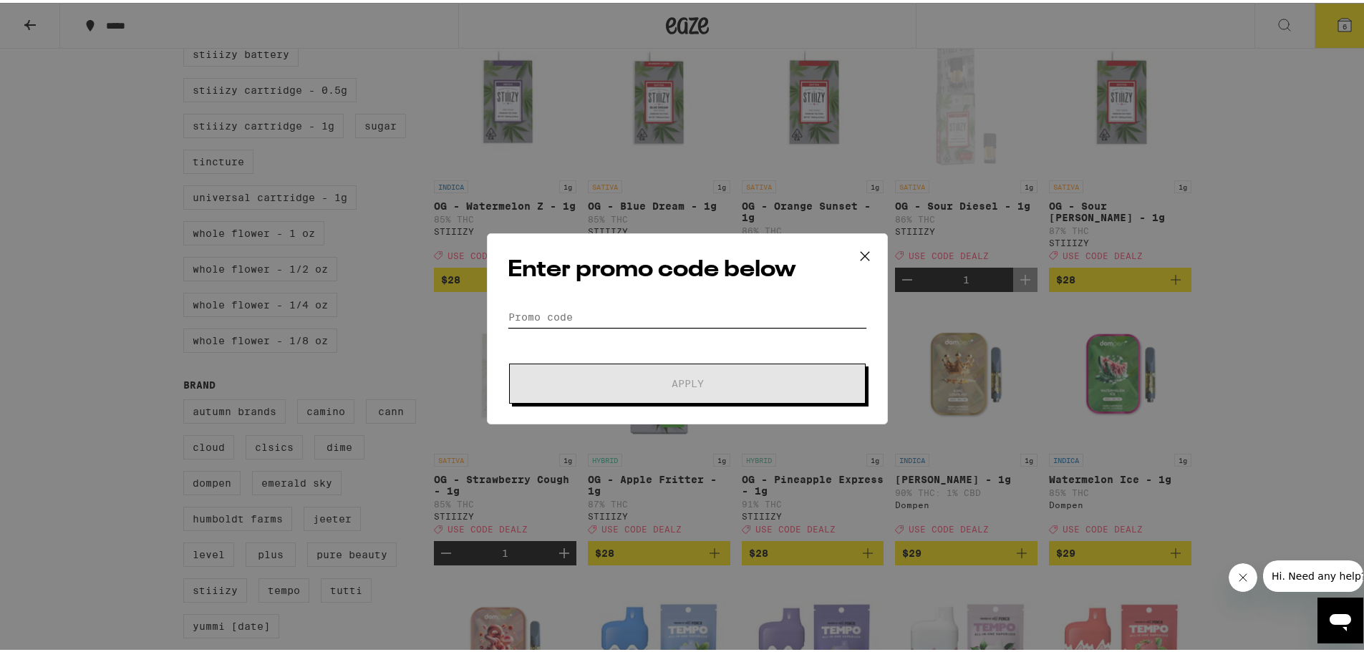
click at [572, 321] on input "Promo Code" at bounding box center [686, 313] width 359 height 21
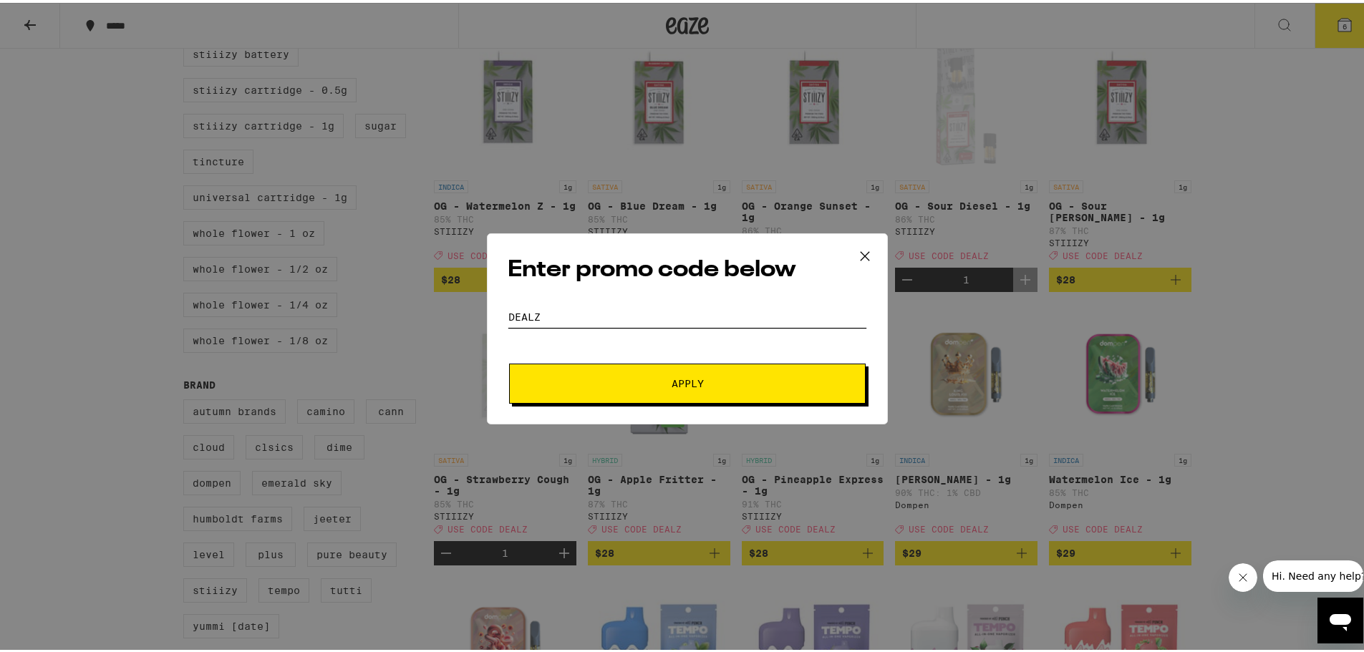
type input "DEALZ"
click at [509, 361] on button "Apply" at bounding box center [687, 381] width 356 height 40
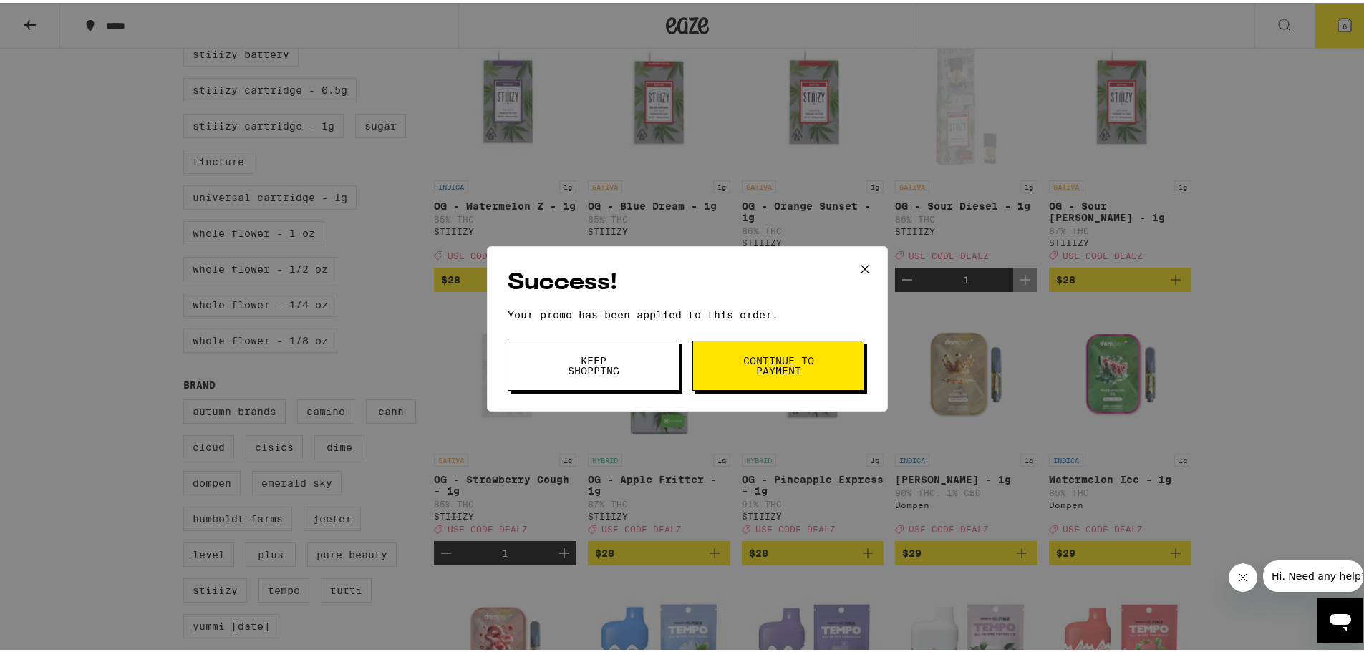
click at [753, 354] on span "Continue to payment" at bounding box center [778, 363] width 73 height 20
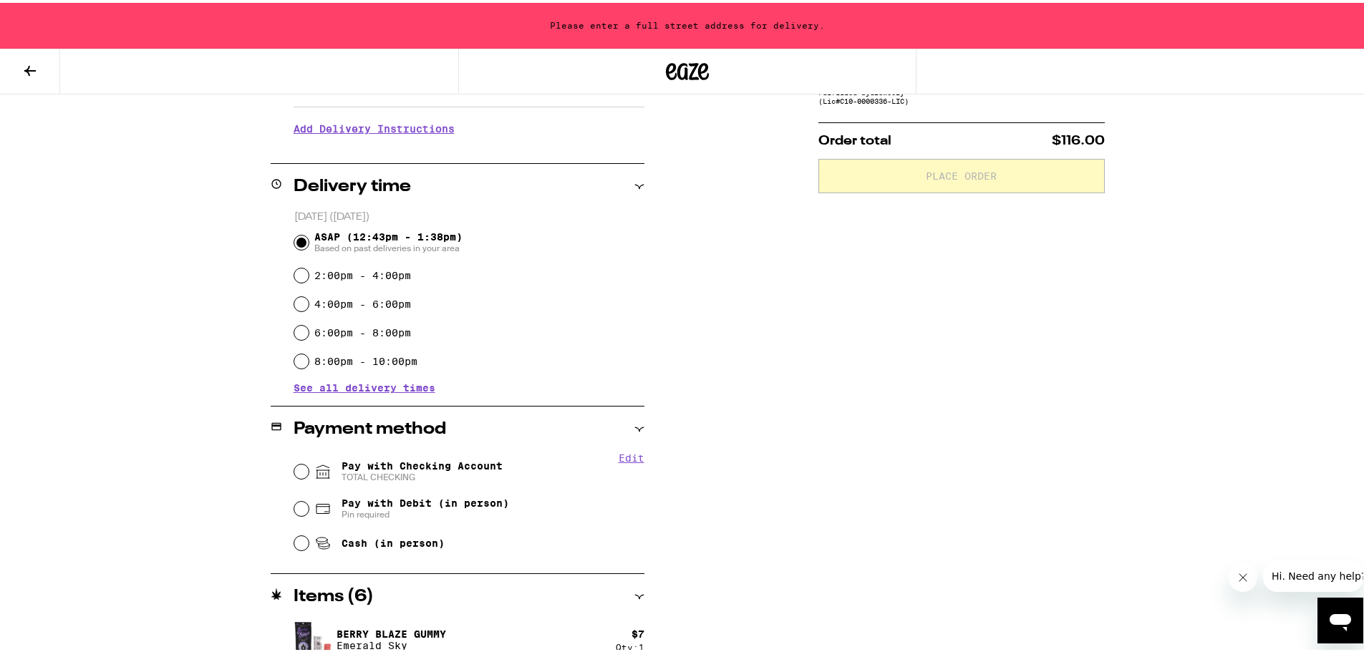
scroll to position [286, 0]
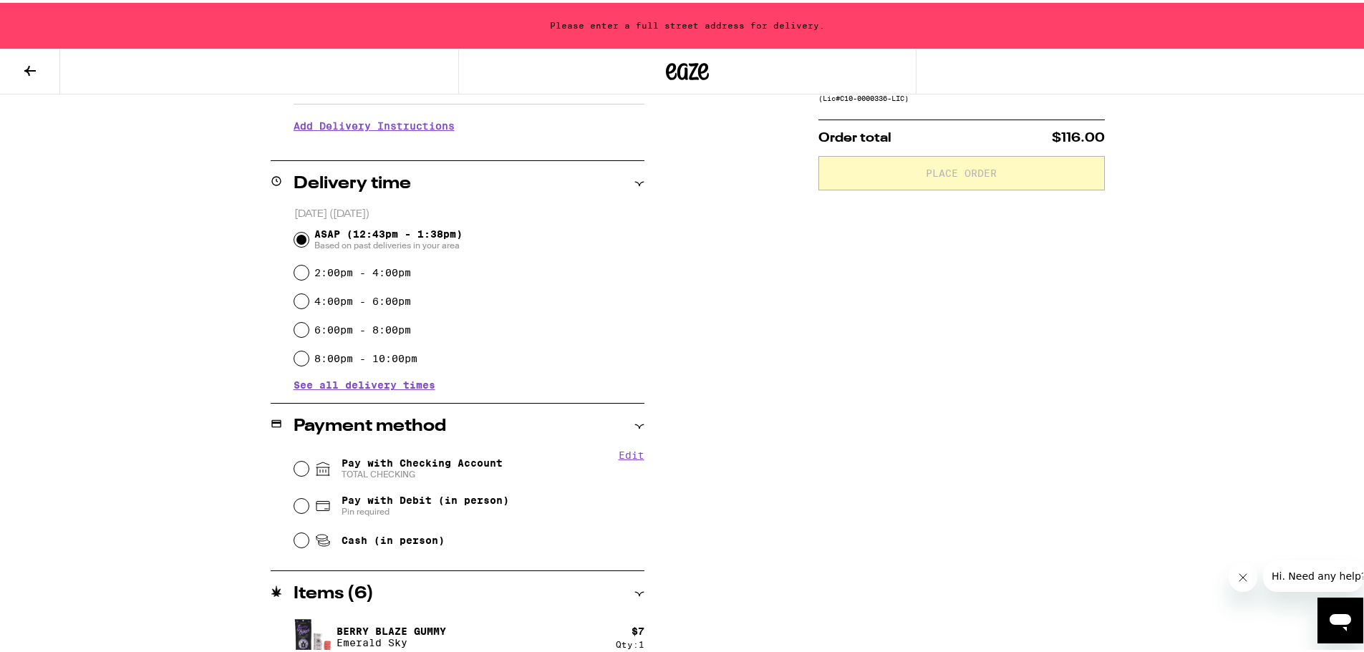
click at [459, 450] on div "Pay with Checking Account TOTAL CHECKING" at bounding box center [469, 465] width 350 height 37
click at [341, 475] on span "TOTAL CHECKING" at bounding box center [421, 471] width 161 height 11
click at [309, 473] on input "Pay with Checking Account TOTAL CHECKING" at bounding box center [301, 466] width 14 height 14
radio input "true"
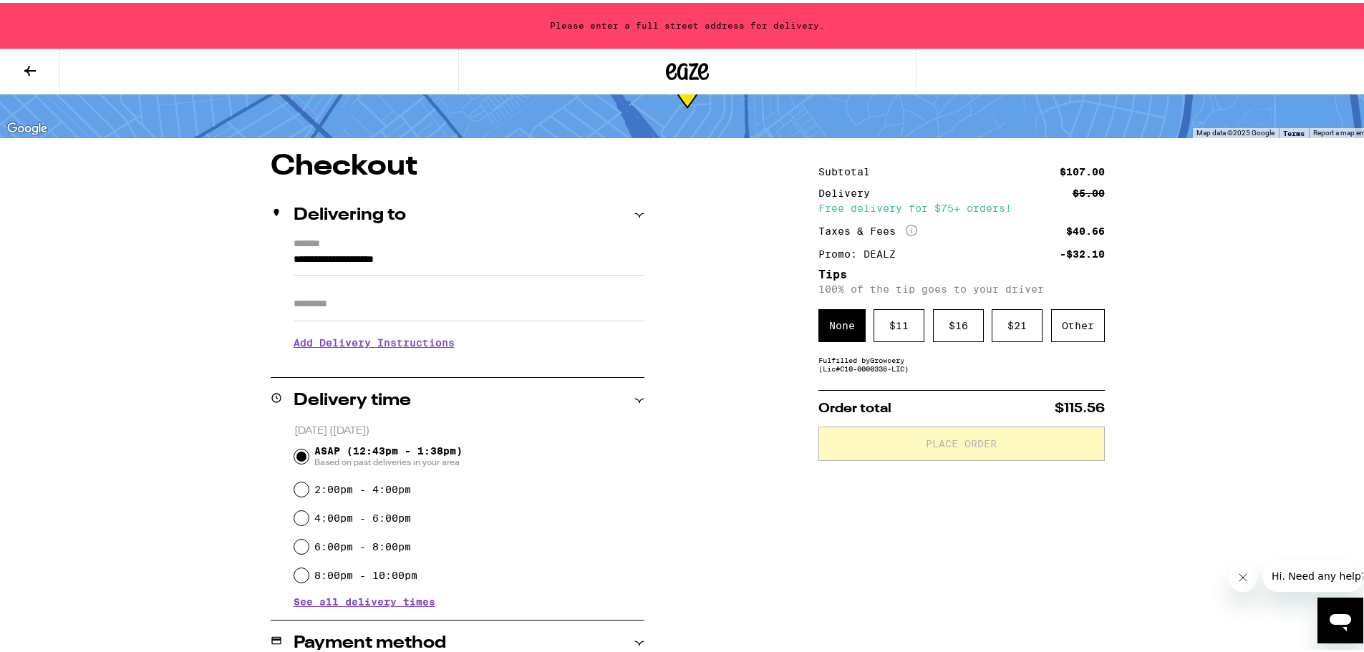
scroll to position [0, 0]
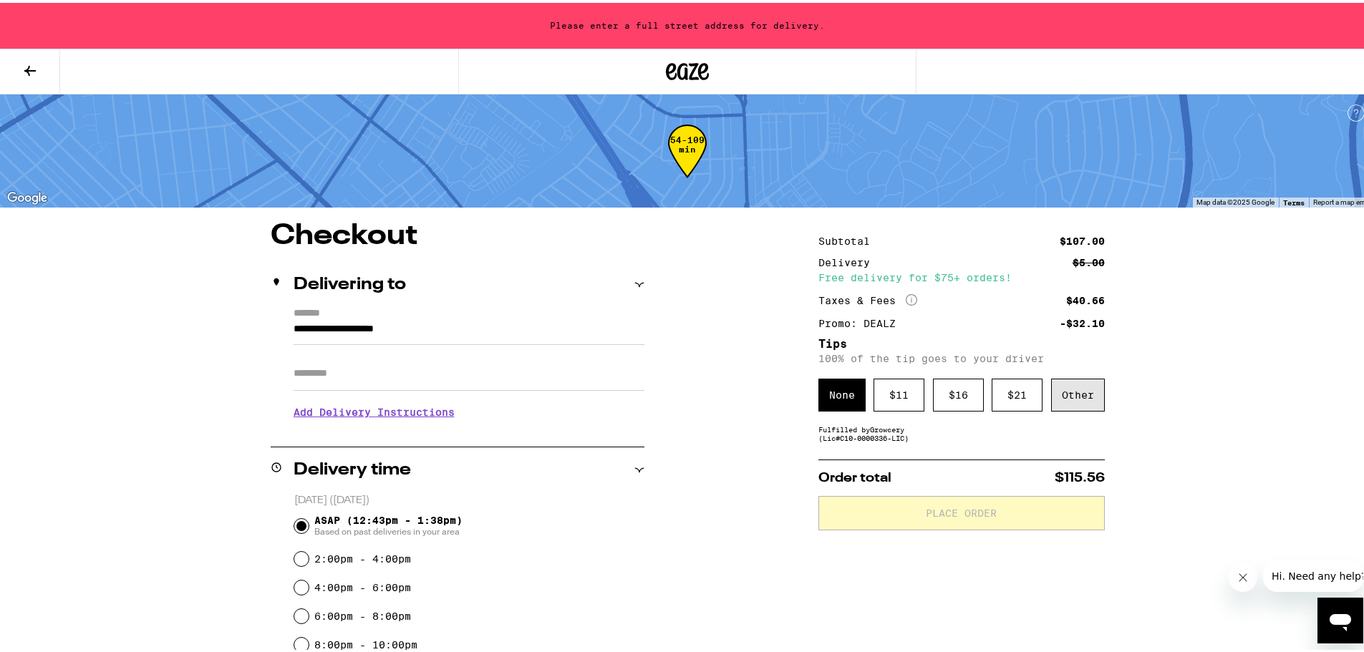
click at [1077, 394] on div "Other" at bounding box center [1078, 392] width 54 height 33
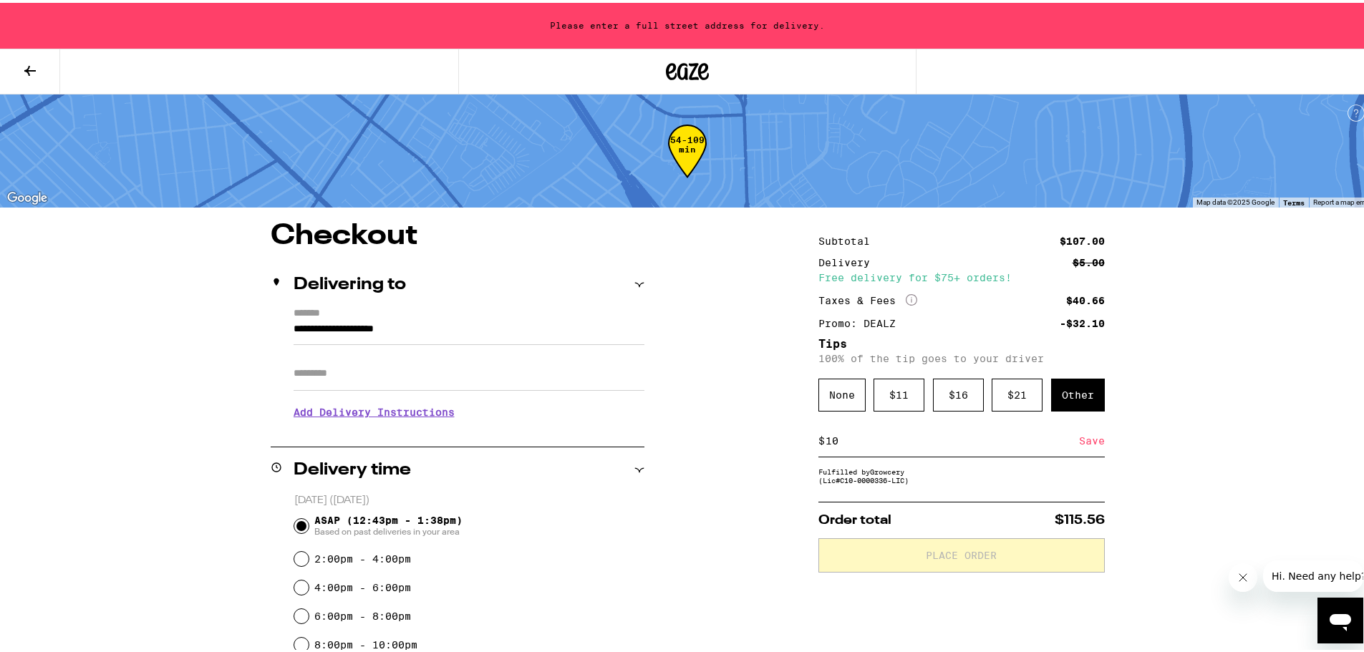
type input "10"
click at [945, 477] on div "Fulfilled by Growcery (Lic# C10-0000336-LIC )" at bounding box center [961, 473] width 286 height 17
click at [1089, 442] on div "Save" at bounding box center [1092, 437] width 26 height 31
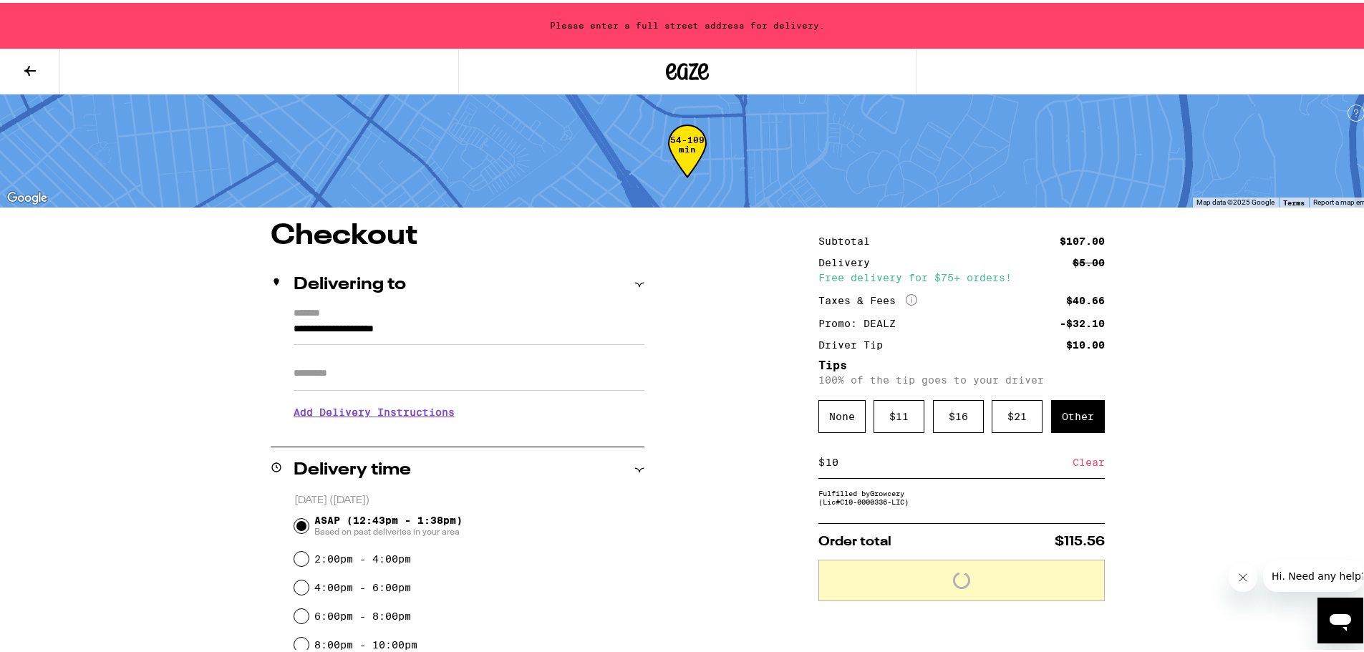
click at [397, 324] on input "**********" at bounding box center [468, 330] width 351 height 24
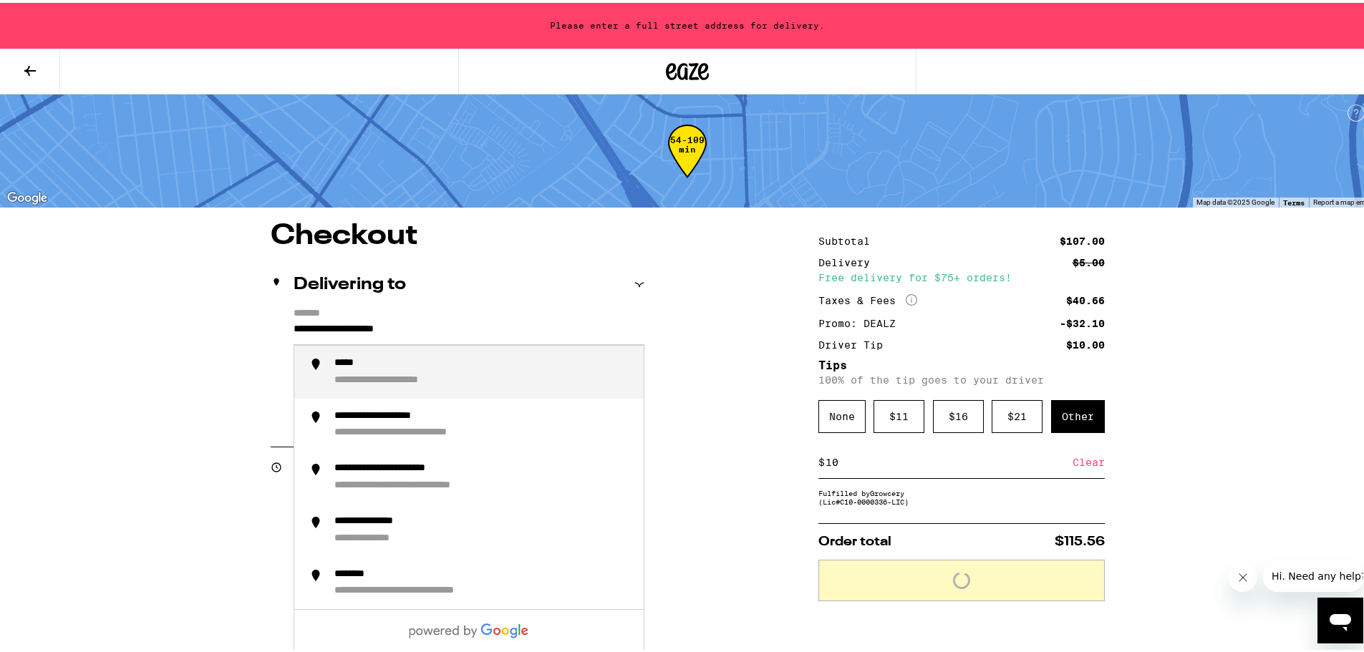
drag, startPoint x: 465, startPoint y: 331, endPoint x: 67, endPoint y: 319, distance: 398.9
click at [67, 319] on div "**********" at bounding box center [687, 602] width 1374 height 1205
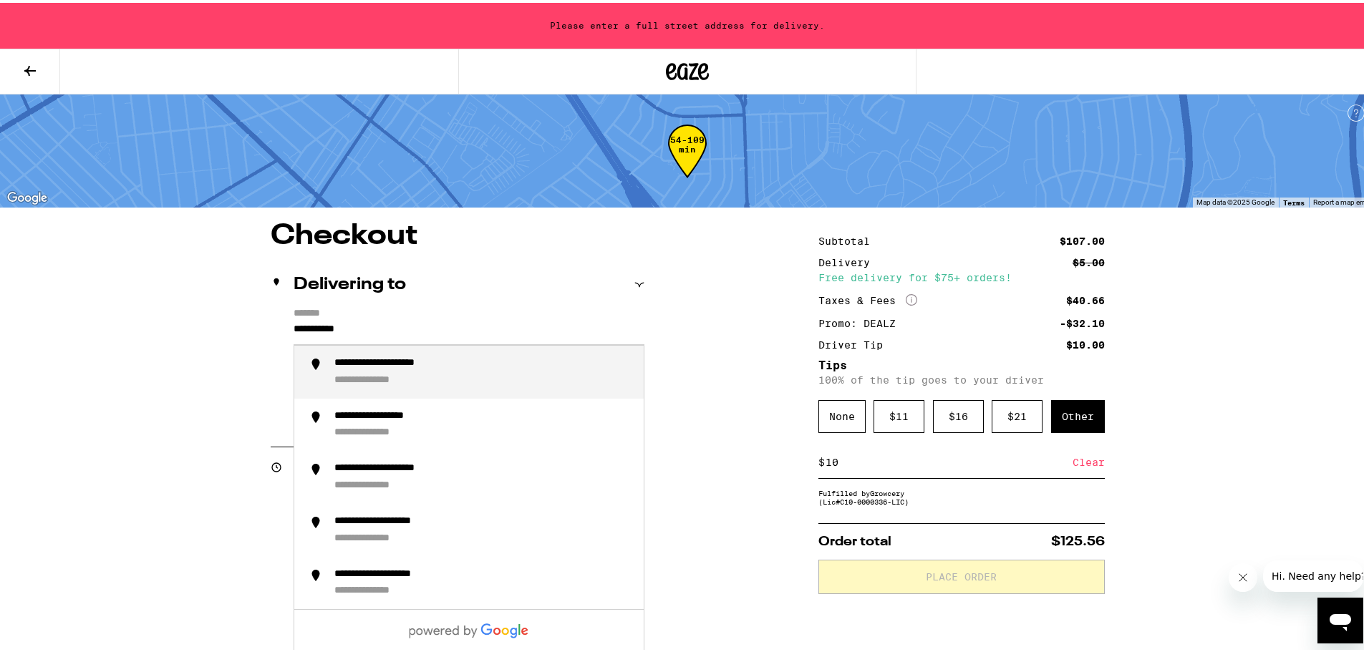
click at [392, 357] on div "**********" at bounding box center [405, 360] width 142 height 13
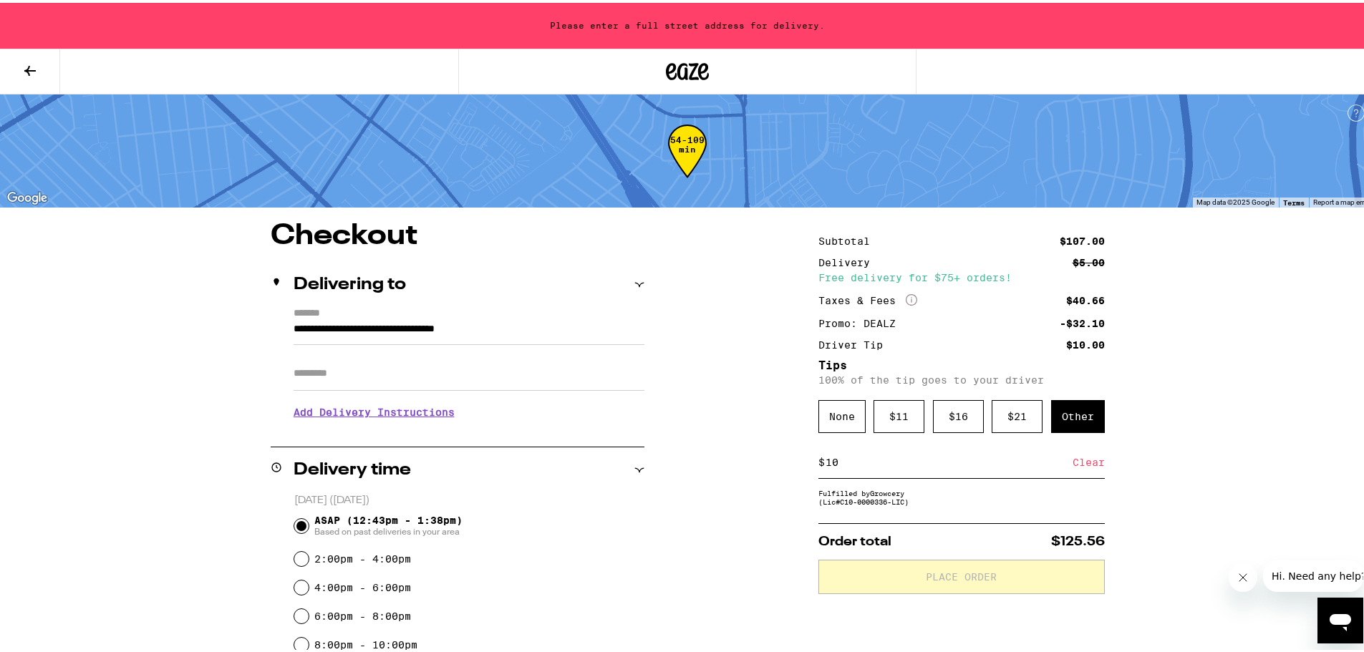
type input "**********"
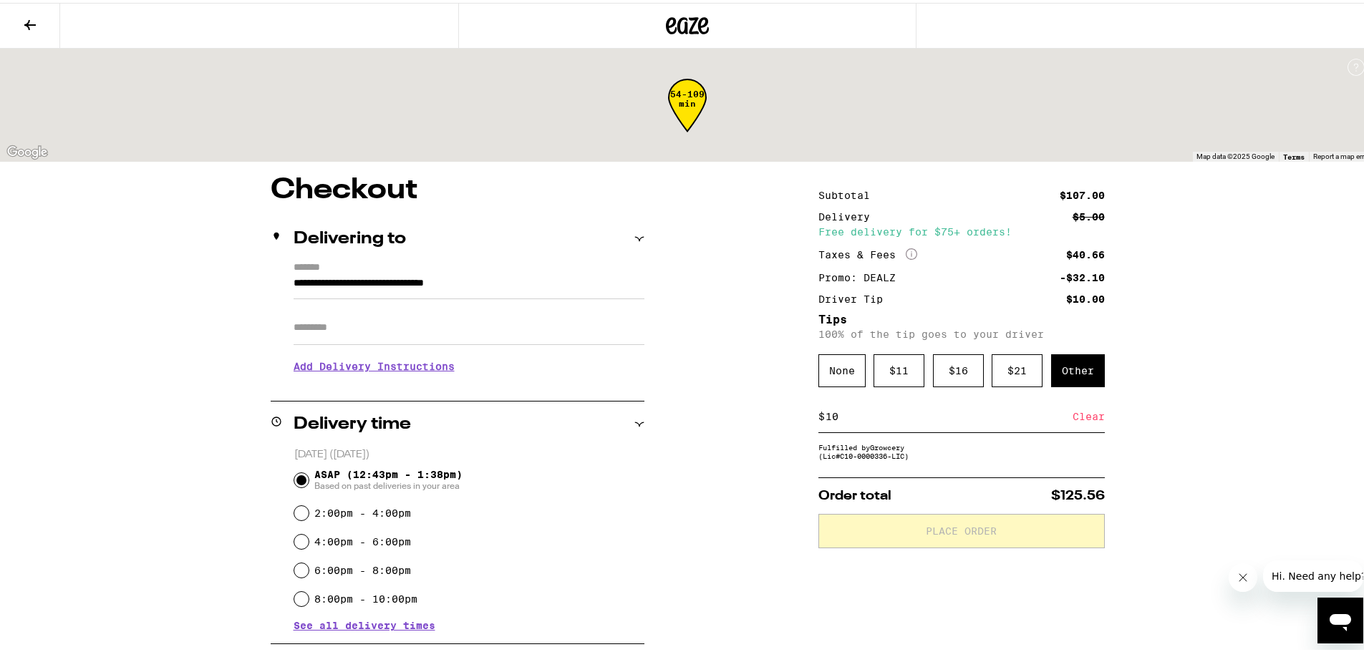
click at [163, 354] on div "**********" at bounding box center [687, 579] width 1374 height 1159
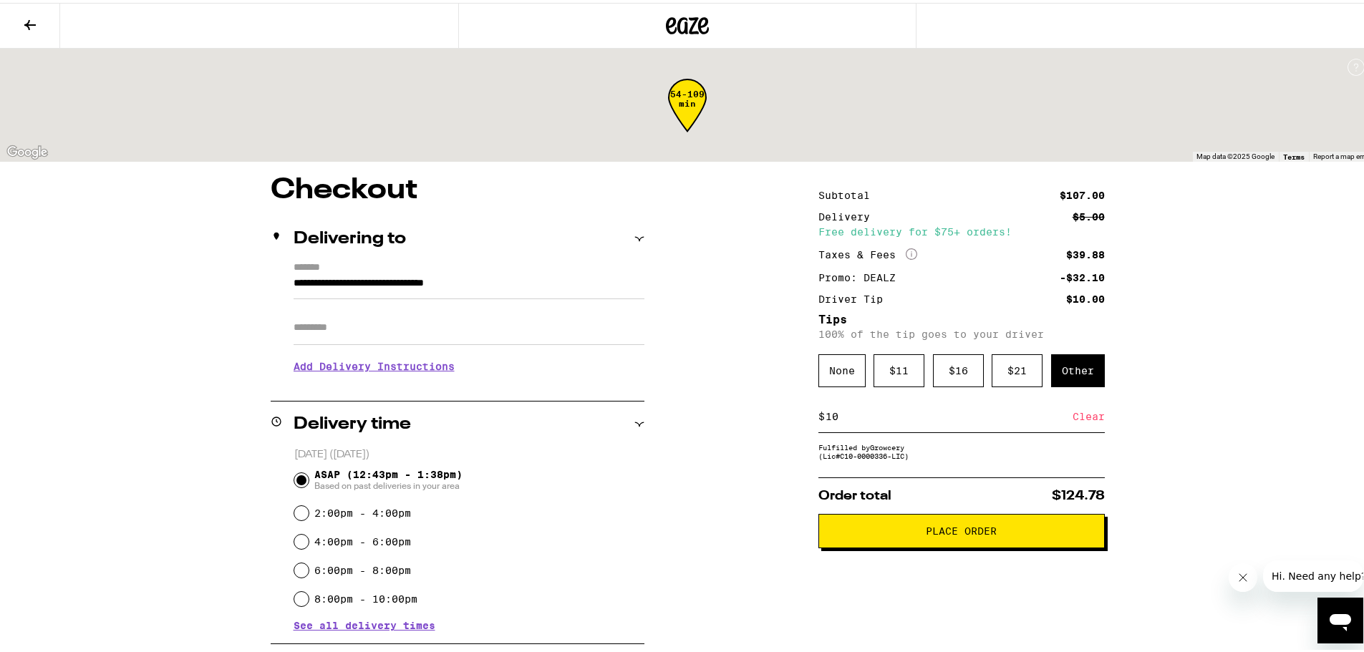
click at [97, 414] on div "**********" at bounding box center [687, 579] width 1374 height 1159
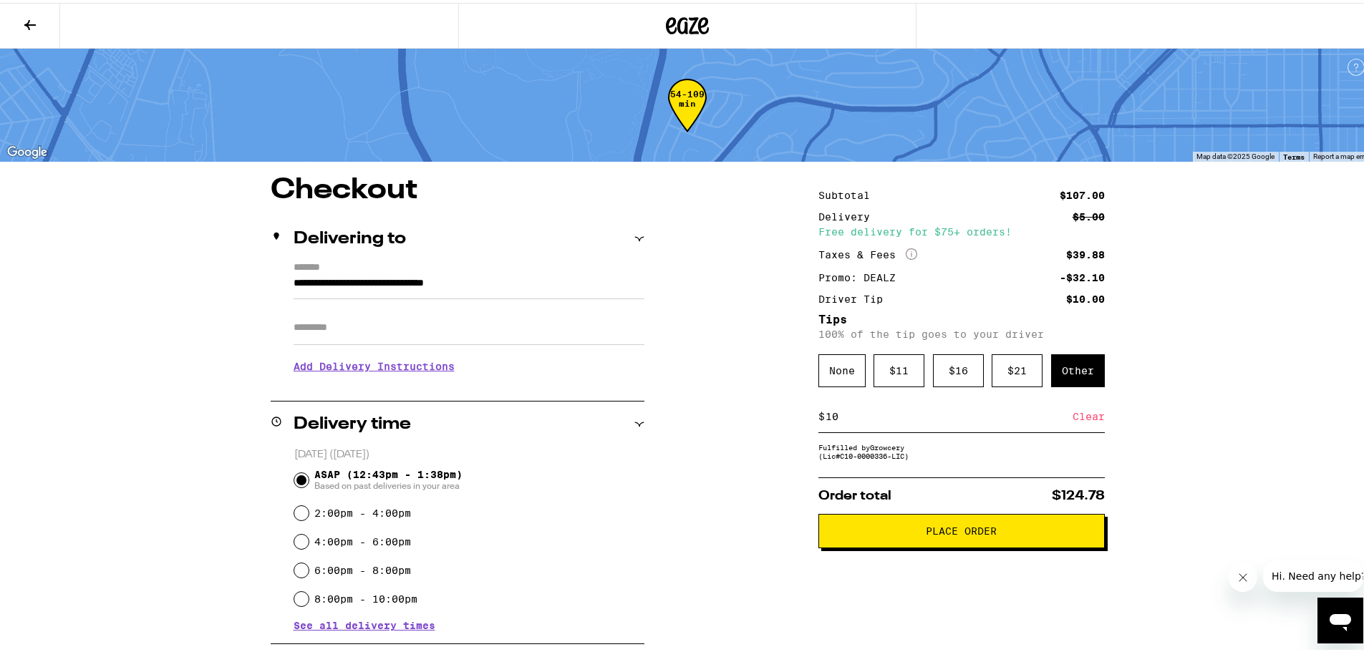
click at [1016, 541] on button "Place Order" at bounding box center [961, 528] width 286 height 34
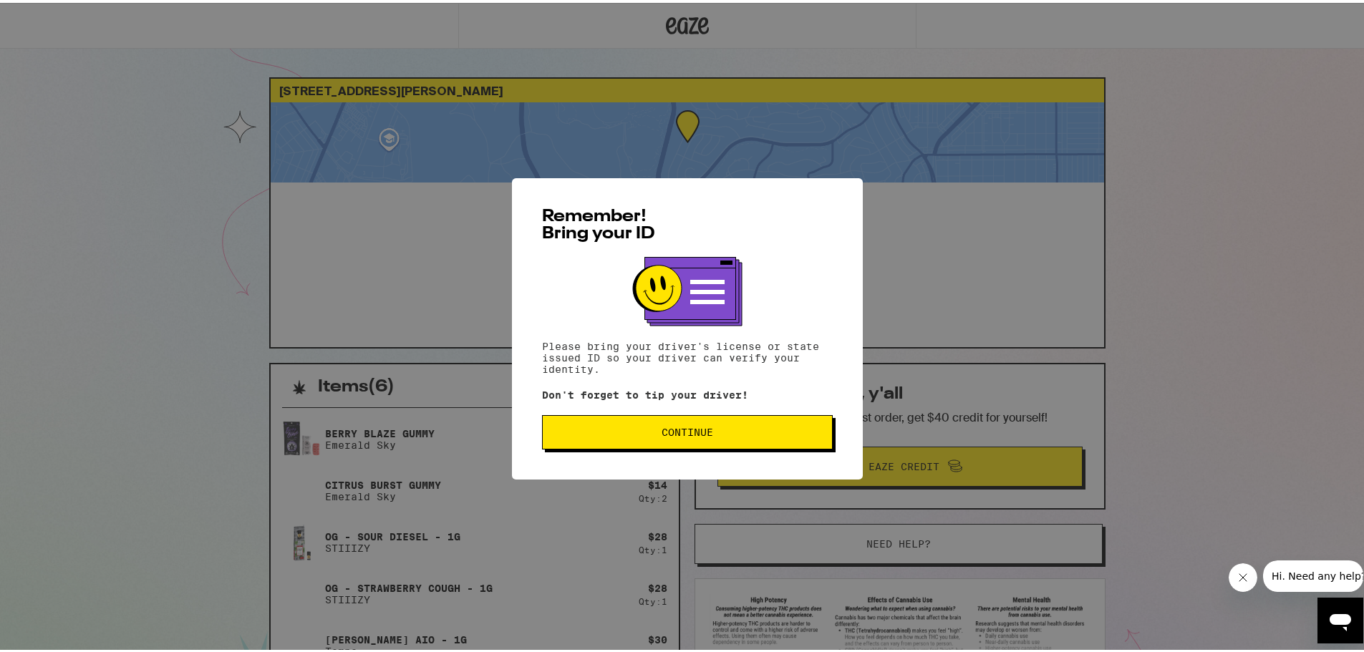
click at [720, 434] on span "Continue" at bounding box center [687, 429] width 266 height 10
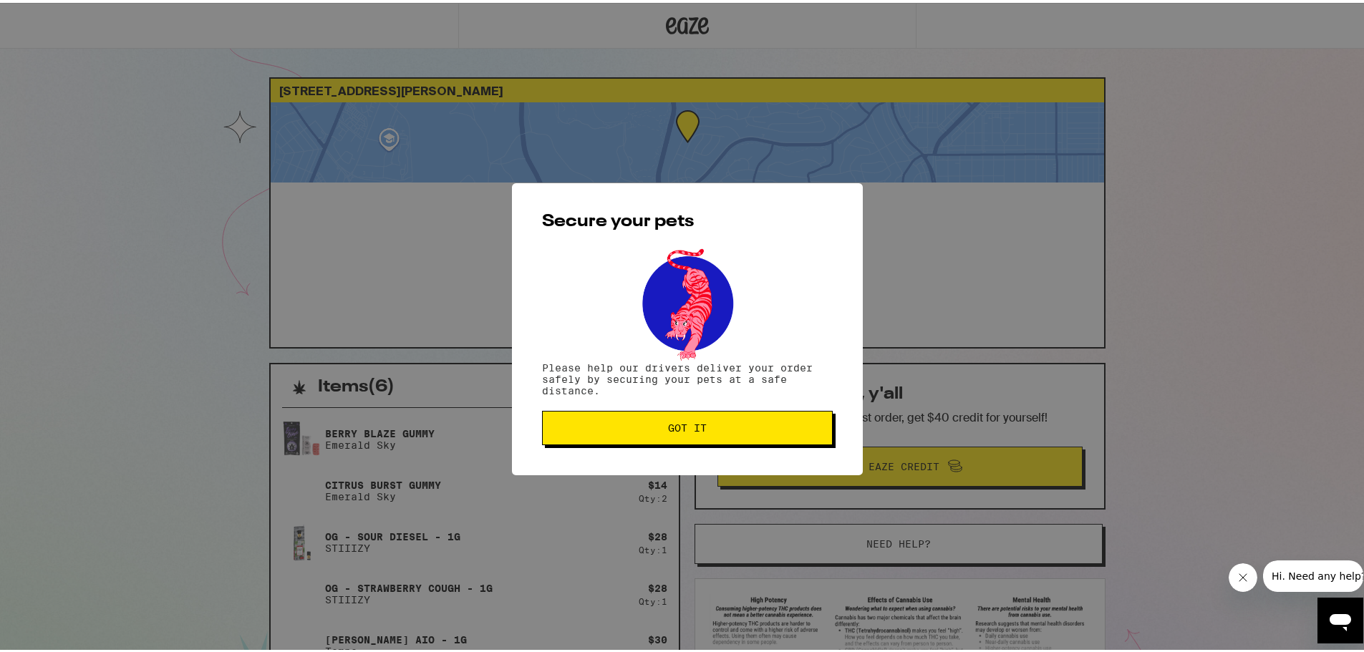
click at [688, 427] on span "Got it" at bounding box center [687, 425] width 39 height 10
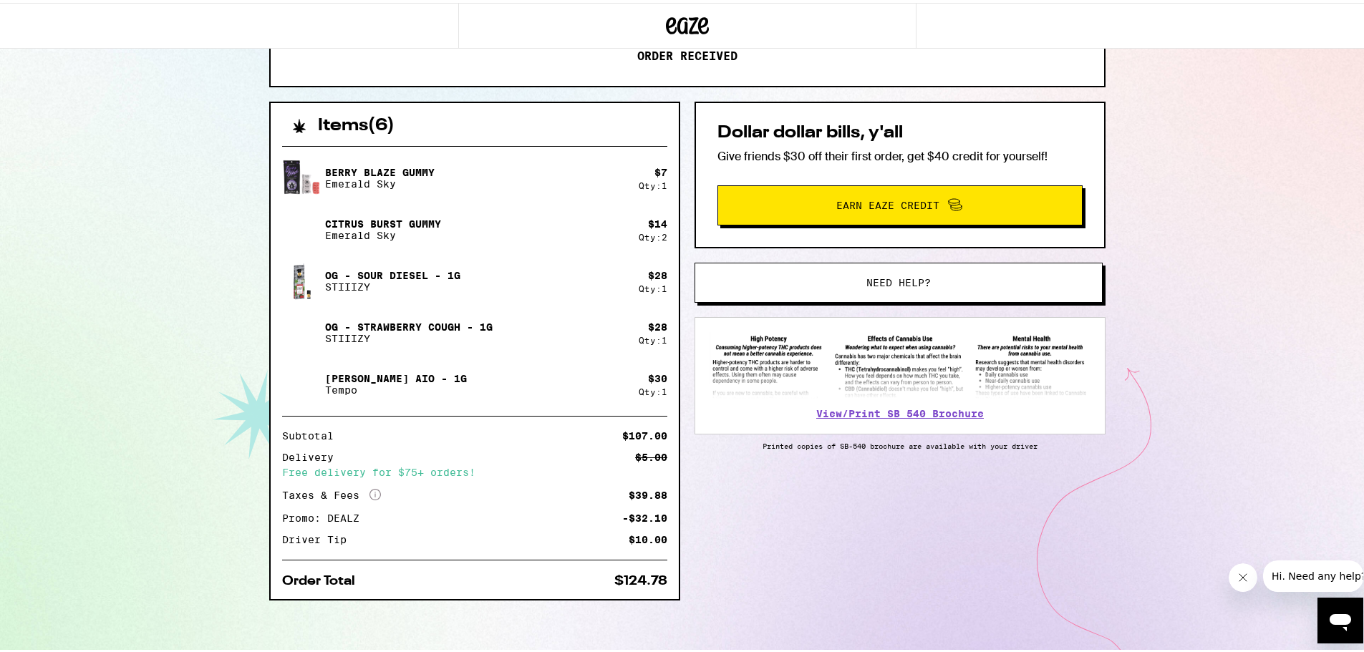
scroll to position [264, 0]
